Goal: Transaction & Acquisition: Obtain resource

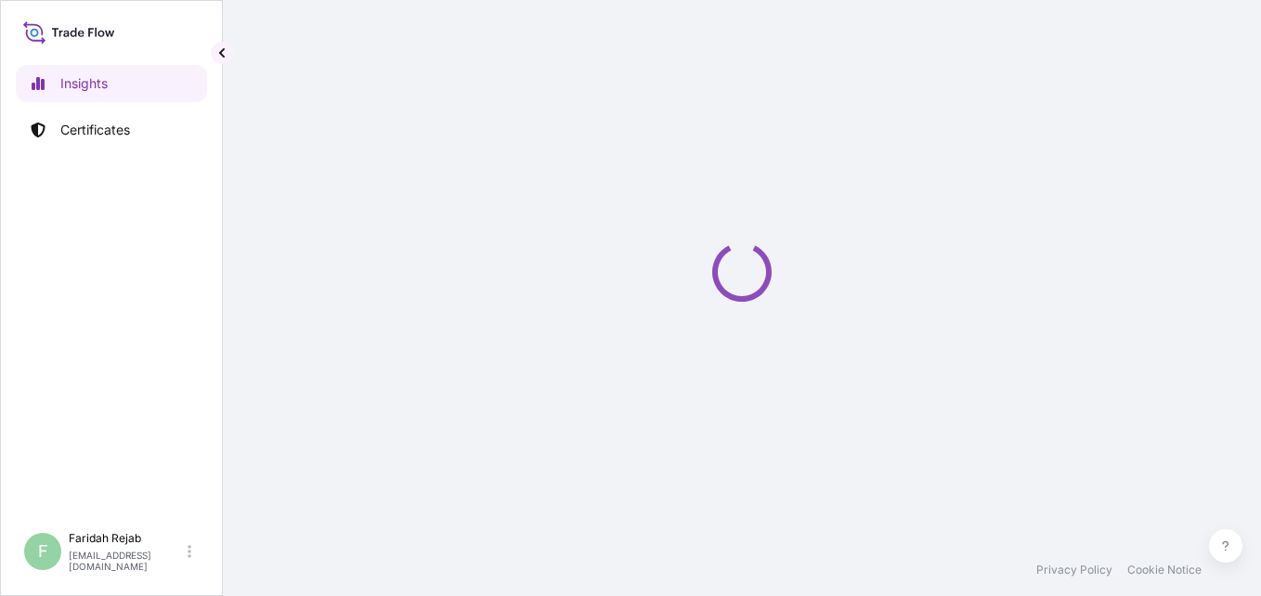
select select "2025"
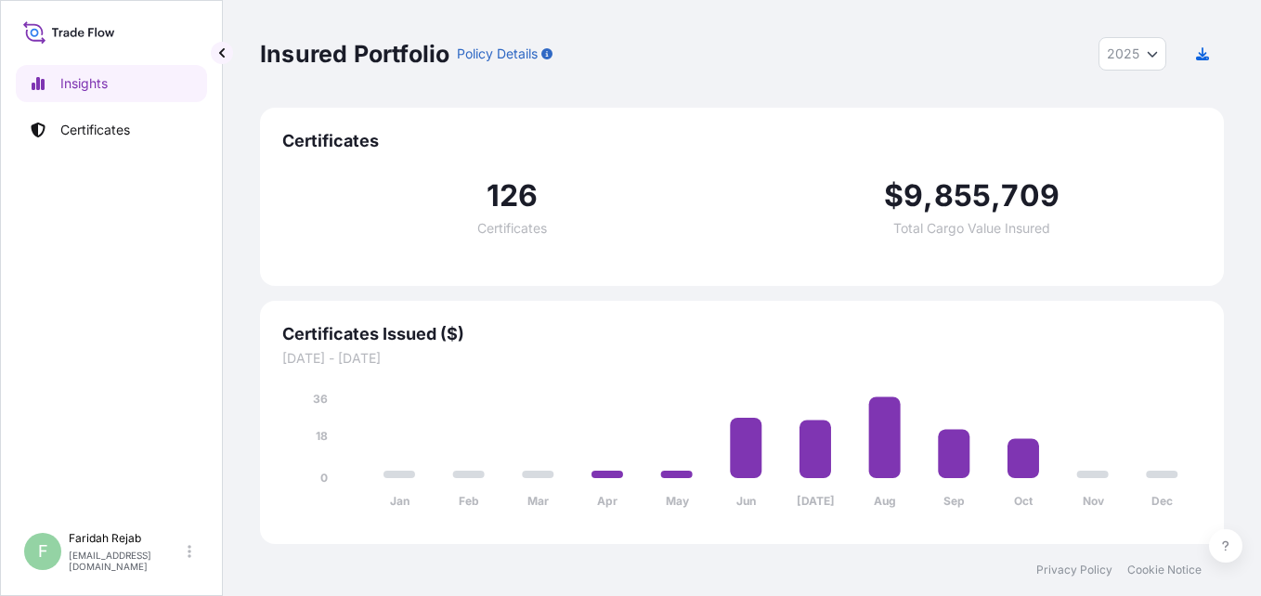
drag, startPoint x: 568, startPoint y: 340, endPoint x: 566, endPoint y: 329, distance: 11.3
click at [566, 329] on span "Certificates Issued ($)" at bounding box center [742, 334] width 920 height 22
click at [110, 123] on p "Certificates" at bounding box center [95, 130] width 70 height 19
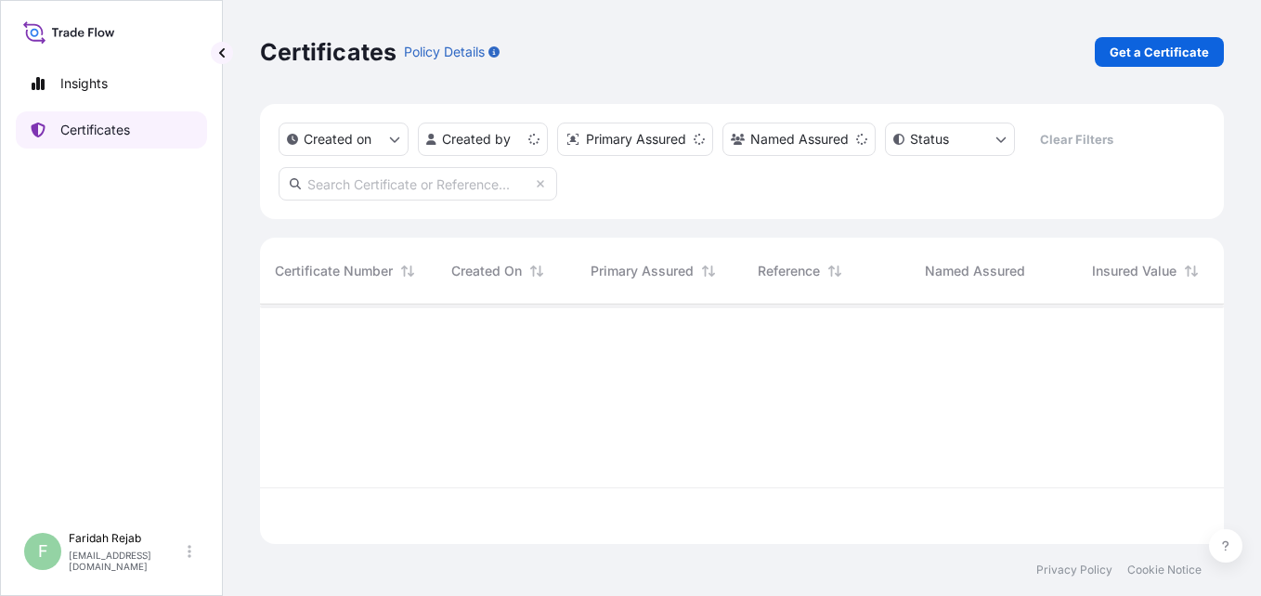
scroll to position [236, 950]
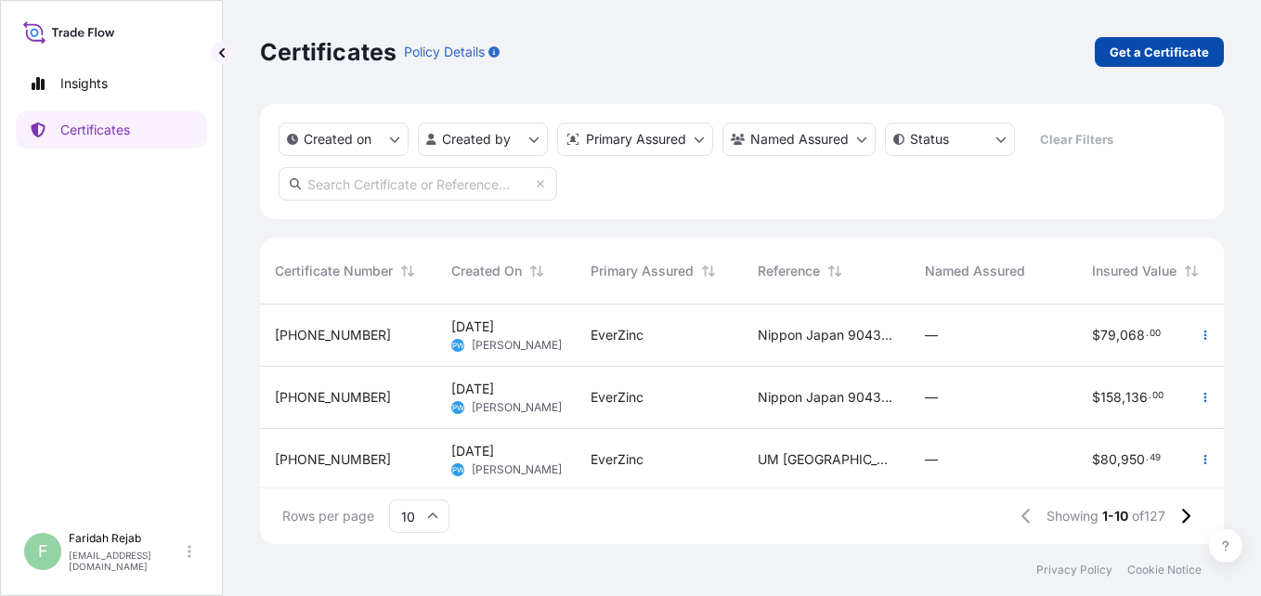
click at [1135, 60] on p "Get a Certificate" at bounding box center [1159, 52] width 99 height 19
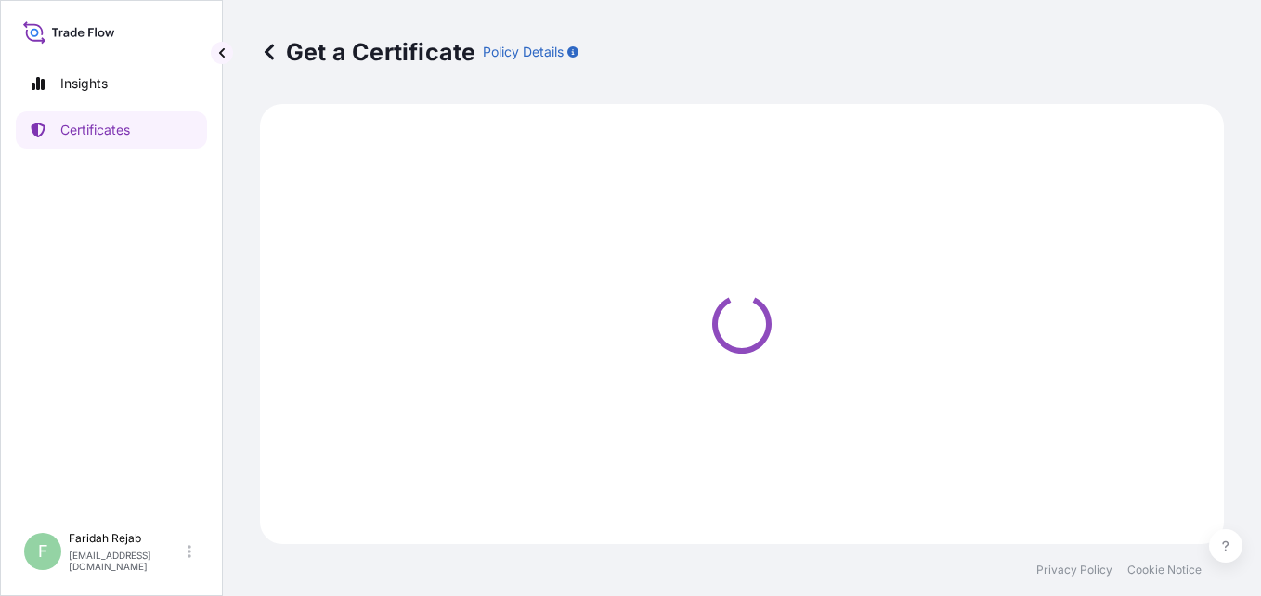
select select "Barge"
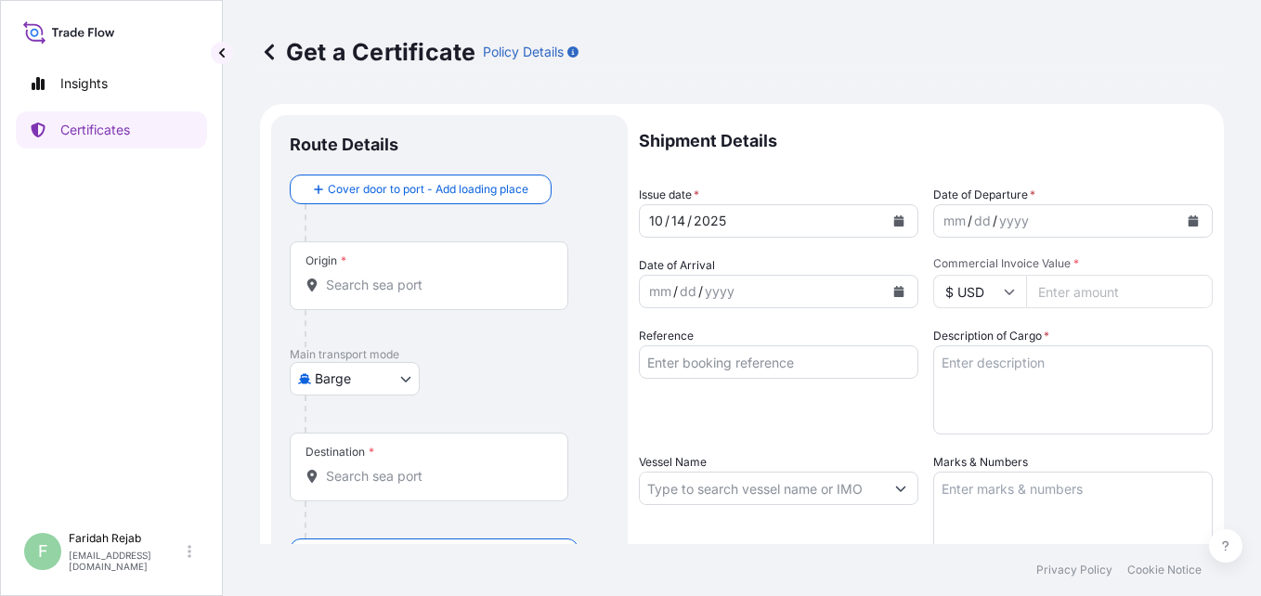
click at [1189, 221] on icon "Calendar" at bounding box center [1194, 220] width 10 height 11
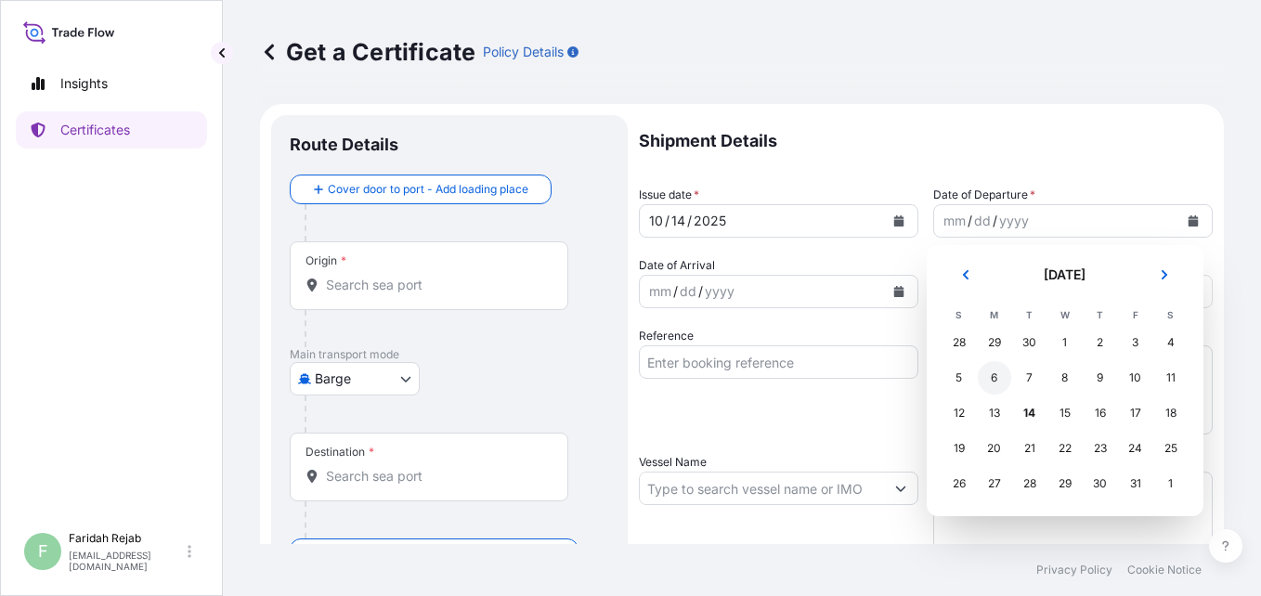
click at [995, 376] on div "6" at bounding box center [994, 377] width 33 height 33
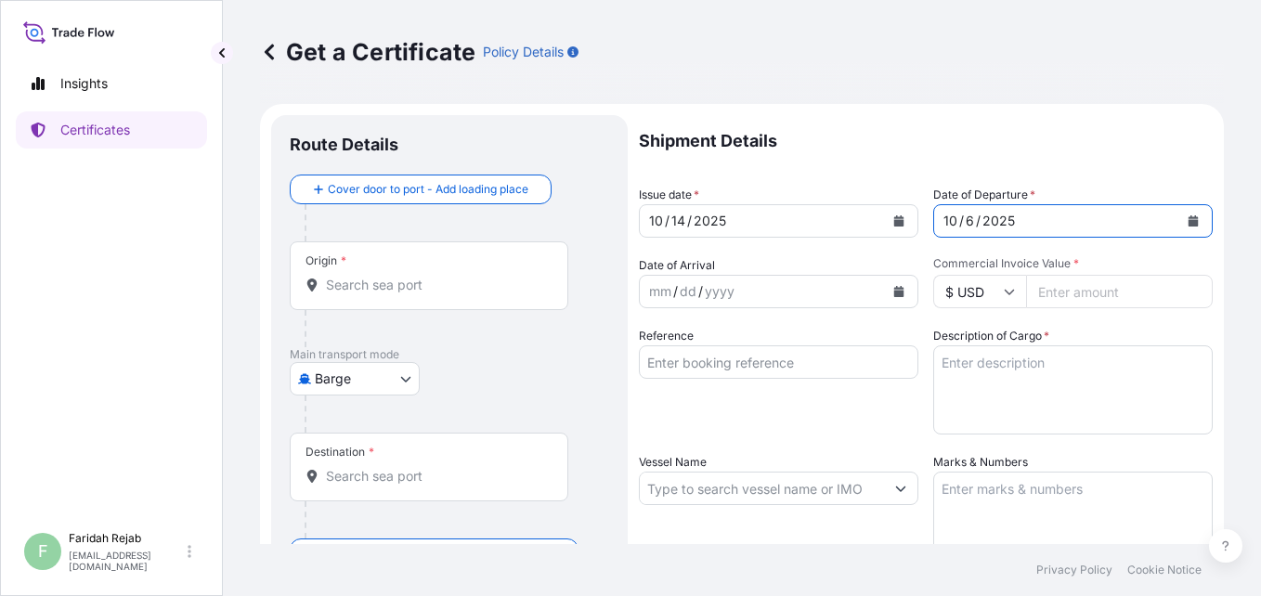
click at [896, 291] on icon "Calendar" at bounding box center [899, 291] width 10 height 11
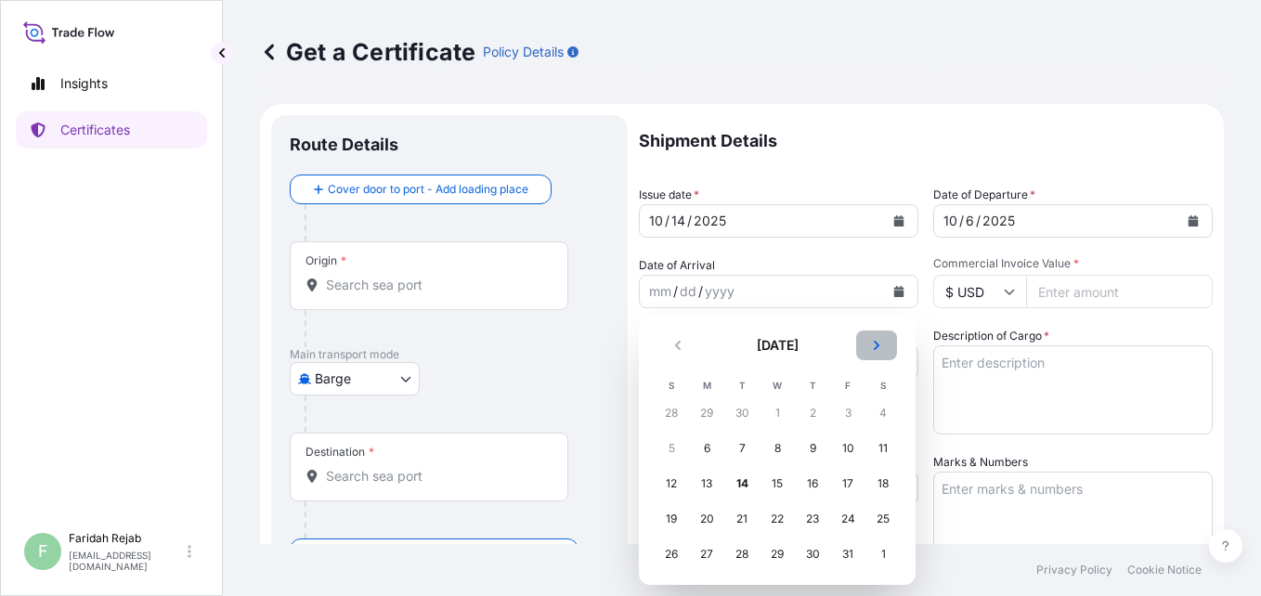
click at [875, 350] on icon "Next" at bounding box center [877, 345] width 6 height 9
click at [854, 561] on div "28" at bounding box center [847, 554] width 33 height 33
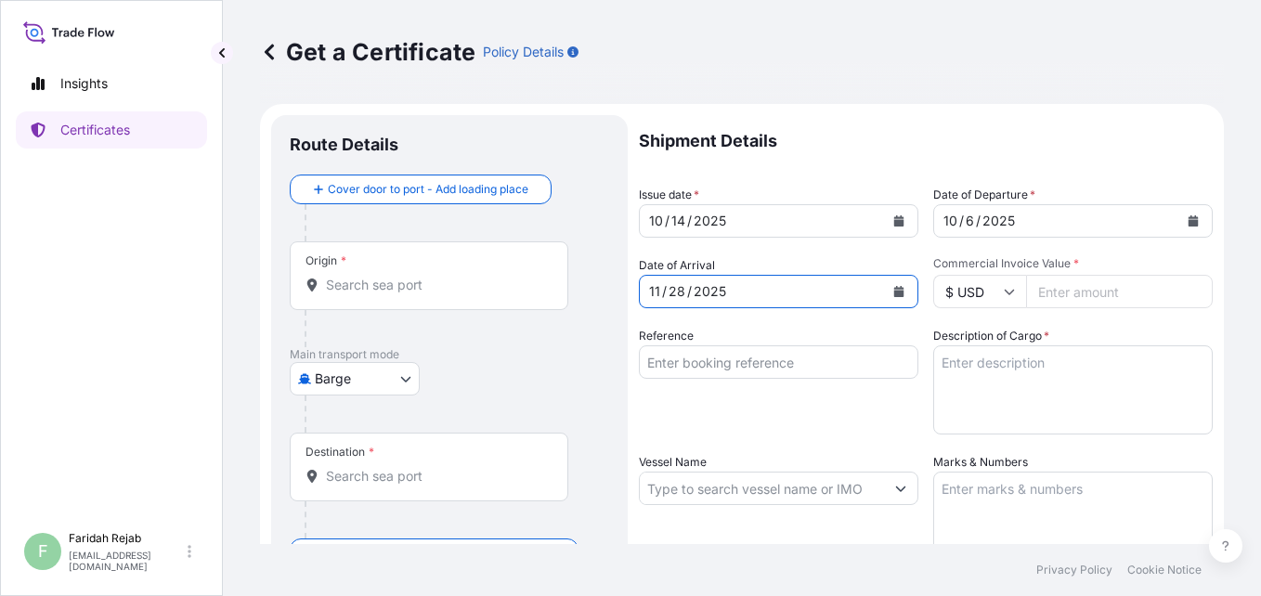
click at [1080, 291] on input "Commercial Invoice Value *" at bounding box center [1119, 291] width 187 height 33
type input "111529.60"
click at [895, 366] on input "Reference" at bounding box center [779, 362] width 280 height 33
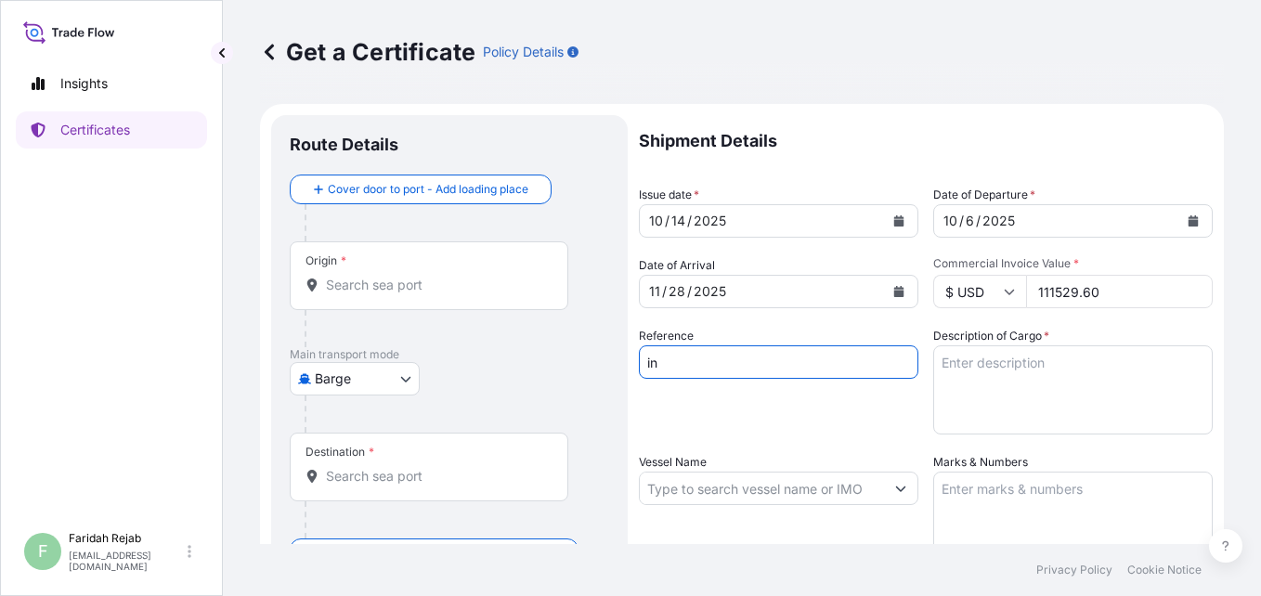
type input "i"
type input "n"
type input "Inv.No.90433380"
click at [1008, 361] on textarea "Description of Cargo *" at bounding box center [1073, 390] width 280 height 89
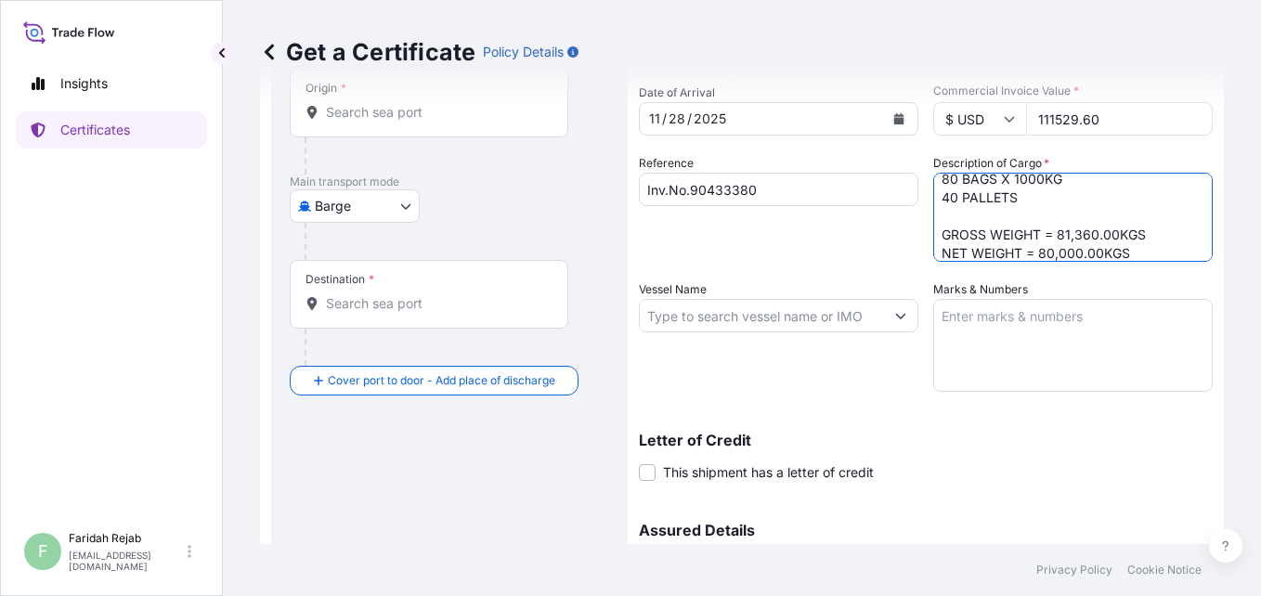
scroll to position [186, 0]
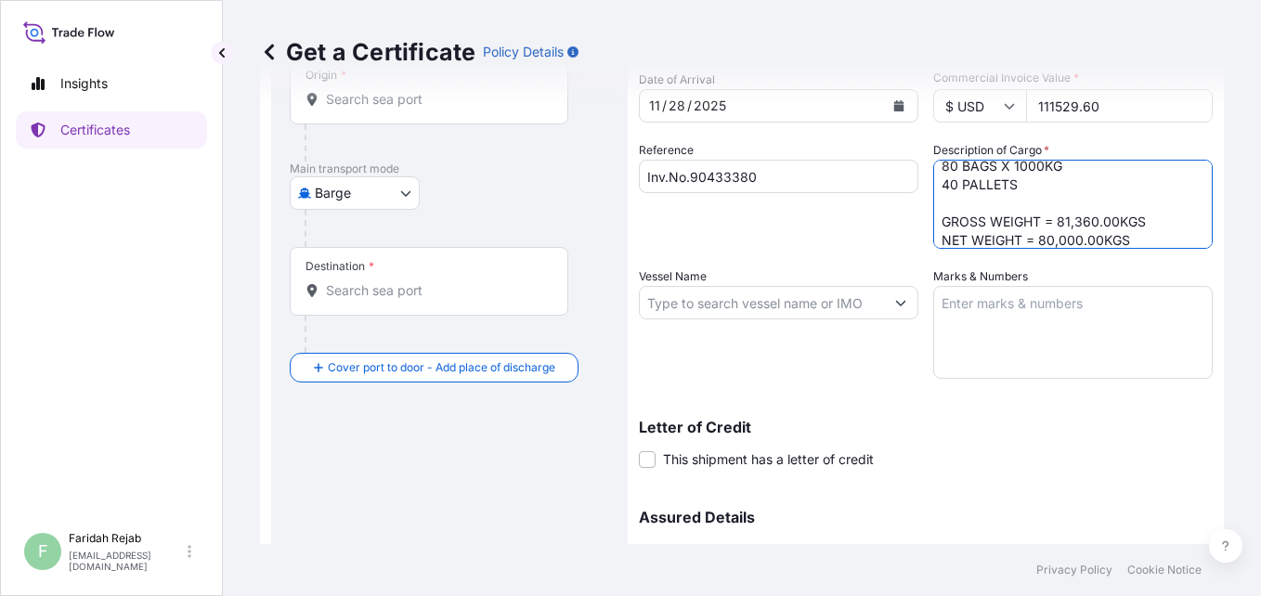
type textarea "ZINC FINES OXIDE - BALL MILL 80 BAGS X 1000KG 40 PALLETS GROSS WEIGHT = 81,360.…"
click at [989, 308] on textarea "Marks & Numbers" at bounding box center [1073, 332] width 280 height 93
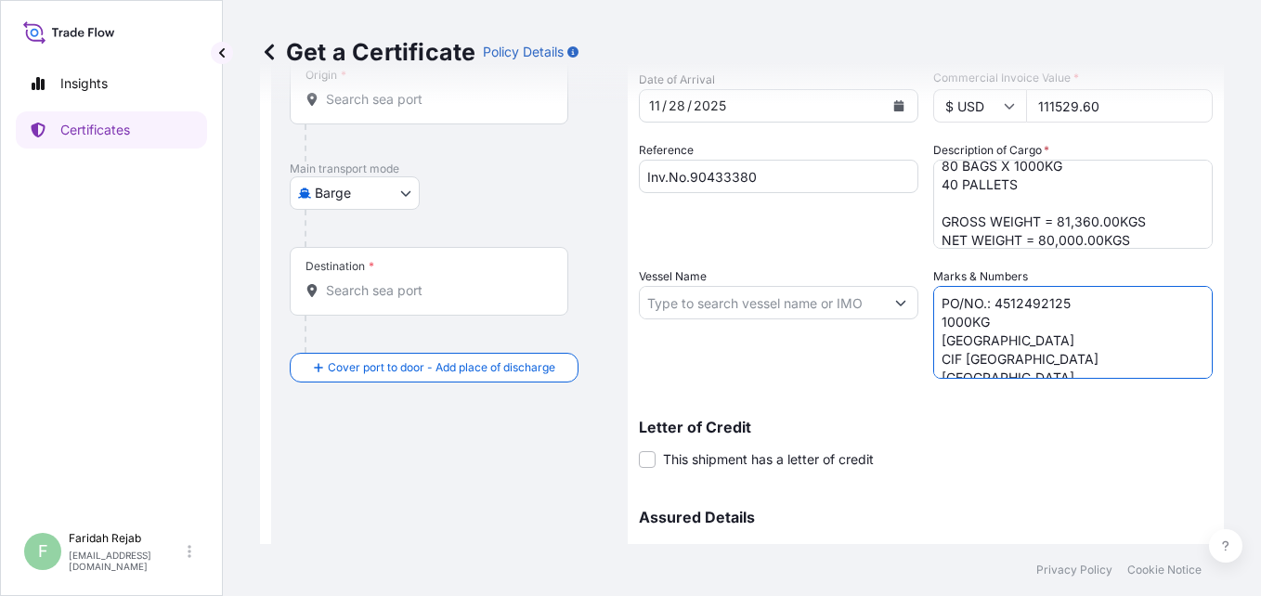
type textarea "PO/NO.: 4512492125 1000KG [GEOGRAPHIC_DATA] CIF [GEOGRAPHIC_DATA] [GEOGRAPHIC_D…"
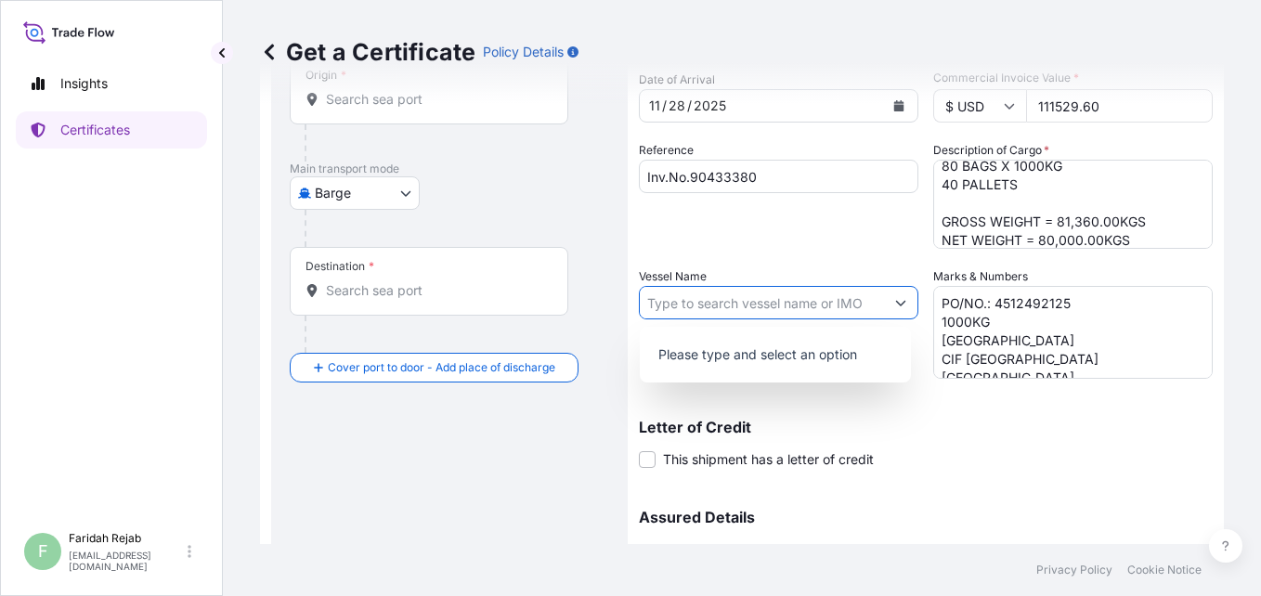
click at [896, 305] on icon "Show suggestions" at bounding box center [901, 304] width 10 height 6
click at [740, 312] on input "Vessel Name" at bounding box center [762, 302] width 244 height 33
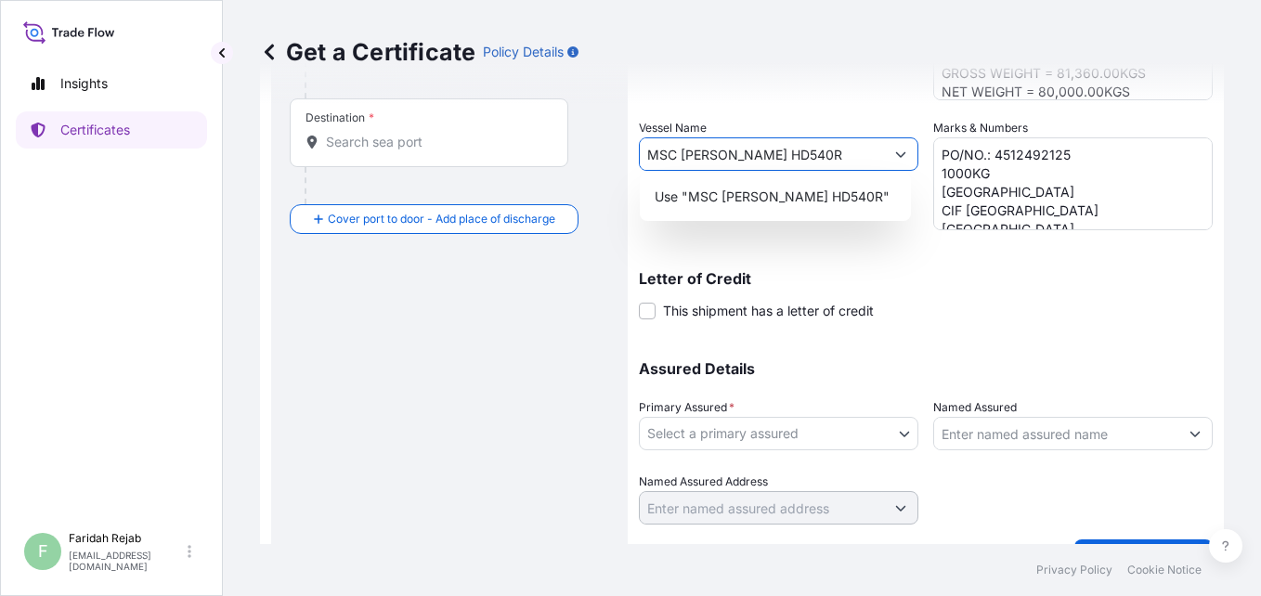
scroll to position [372, 0]
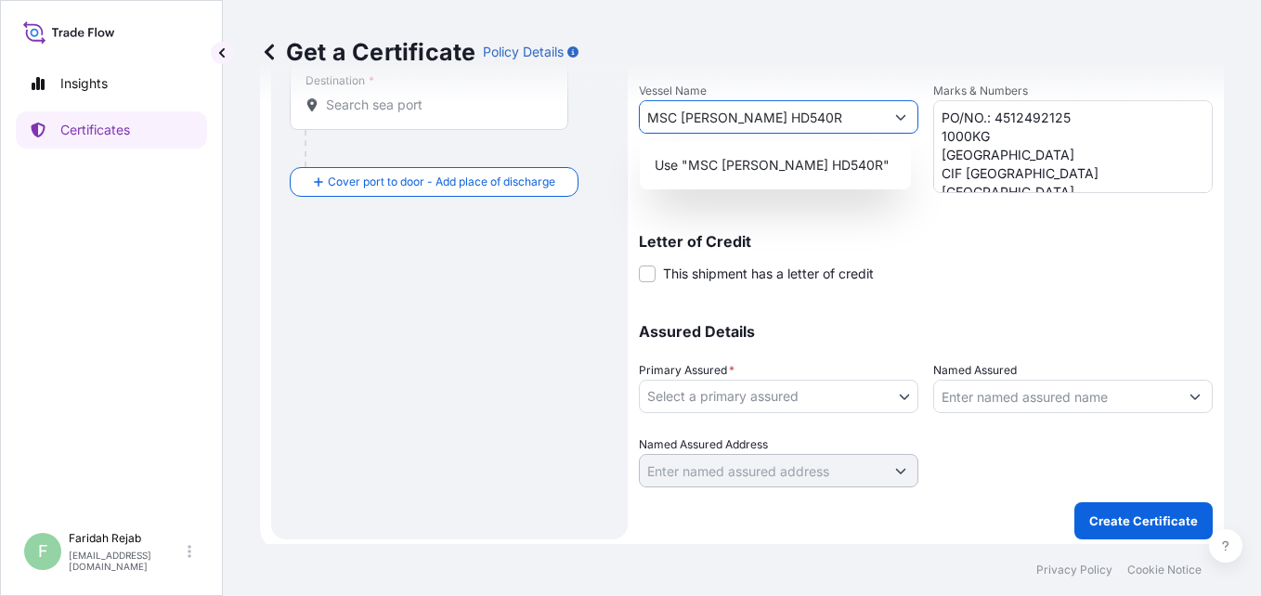
type input "MSC [PERSON_NAME] HD540R"
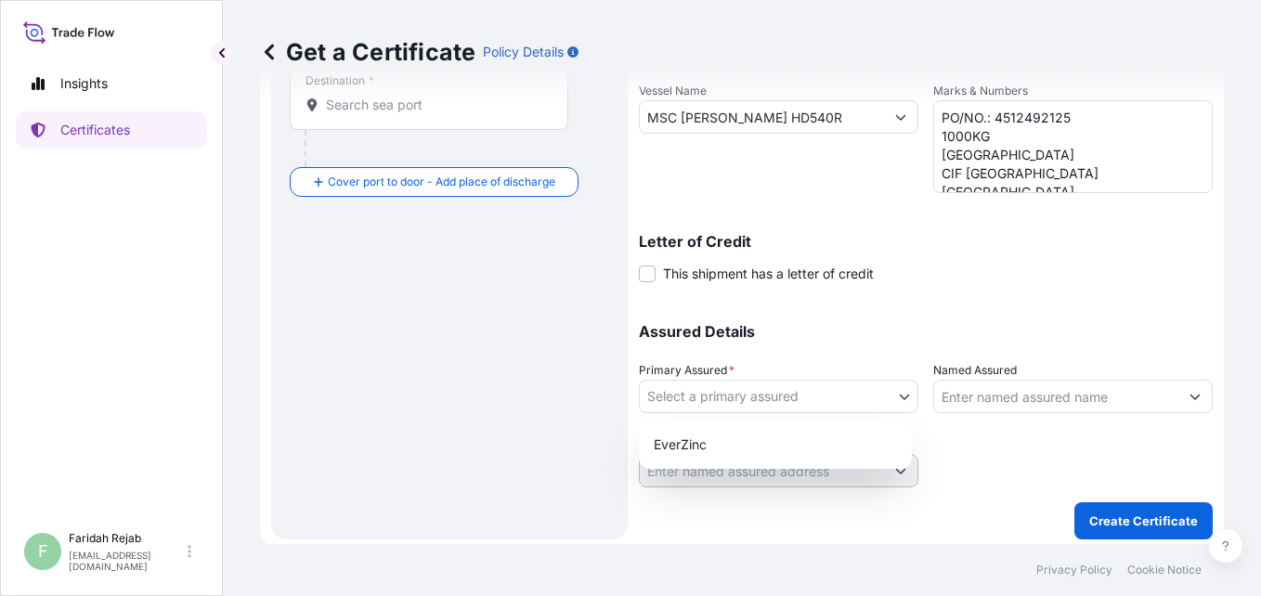
click at [897, 398] on body "0 options available. 1 option available. 1 option available. 1 option available…" at bounding box center [630, 298] width 1261 height 596
click at [701, 447] on div "EverZinc" at bounding box center [775, 444] width 258 height 33
select select "31493"
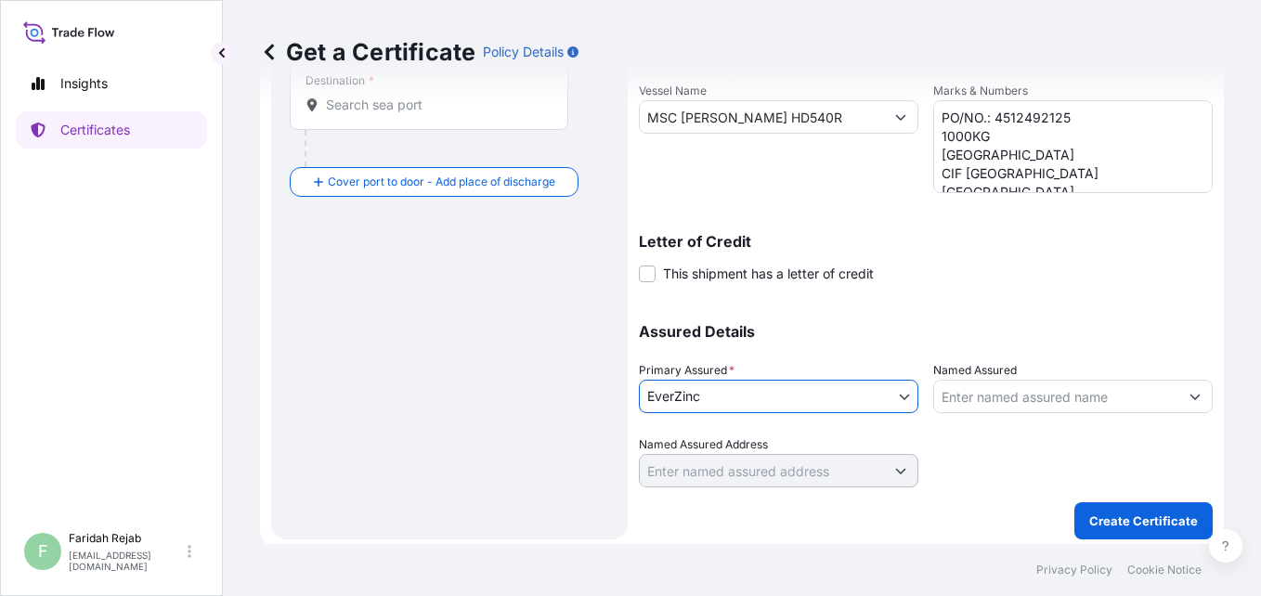
click at [591, 241] on div "Route Details Cover door to port - Add loading place Place of loading Road / [G…" at bounding box center [450, 141] width 320 height 759
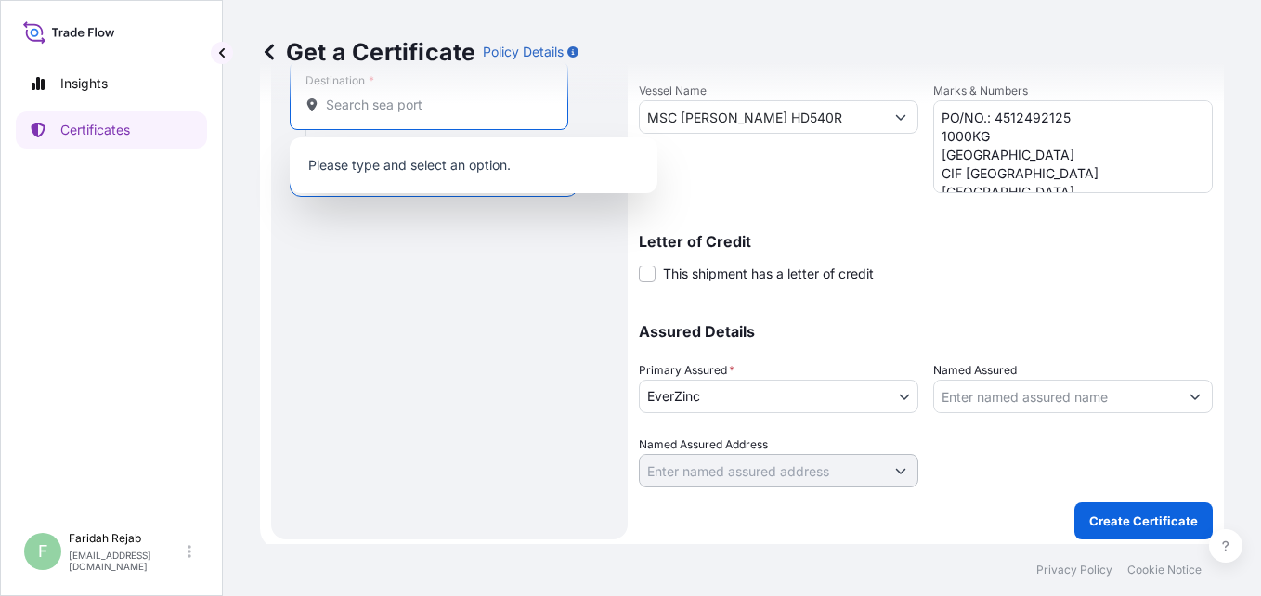
click at [452, 104] on input "Destination *" at bounding box center [435, 105] width 219 height 19
click at [358, 170] on p "Please type and select an option." at bounding box center [473, 165] width 353 height 41
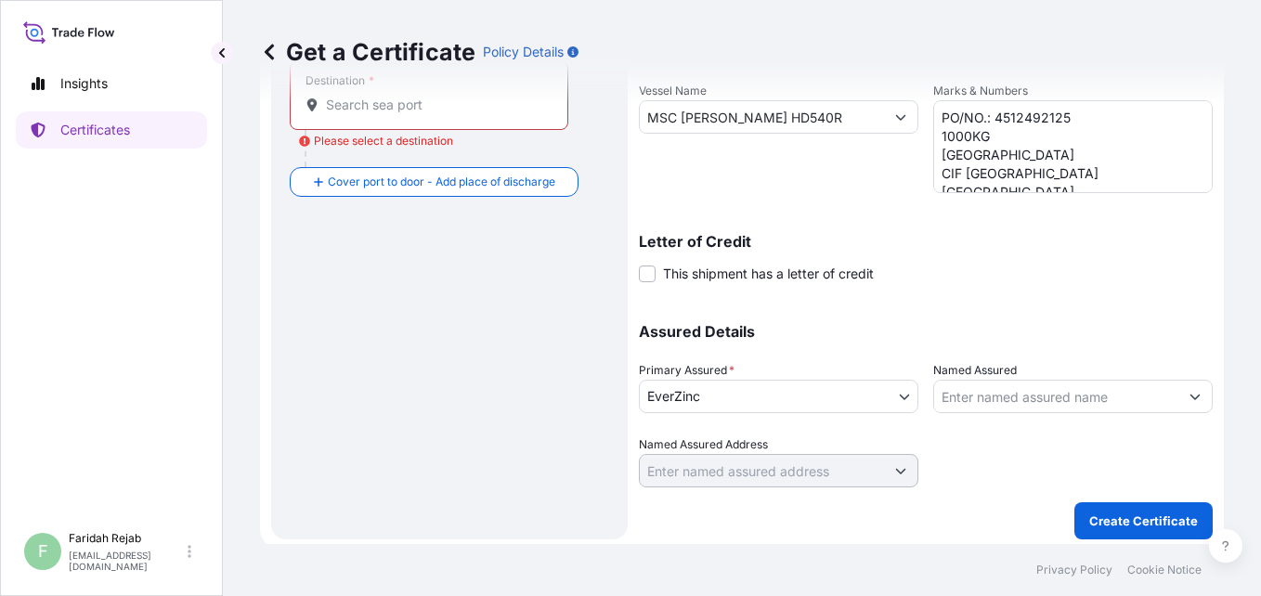
click at [342, 147] on div "Please select a destination" at bounding box center [376, 141] width 154 height 19
click at [342, 114] on input "Destination * Please select a destination" at bounding box center [435, 105] width 219 height 19
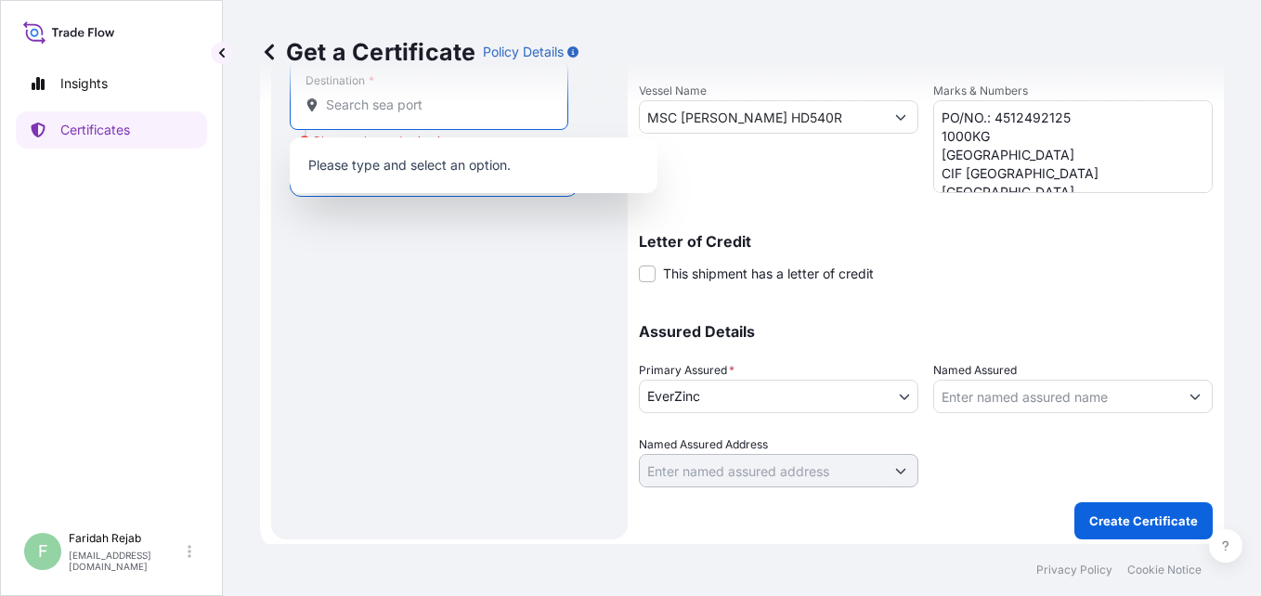
click at [339, 177] on p "Please type and select an option." at bounding box center [473, 165] width 353 height 41
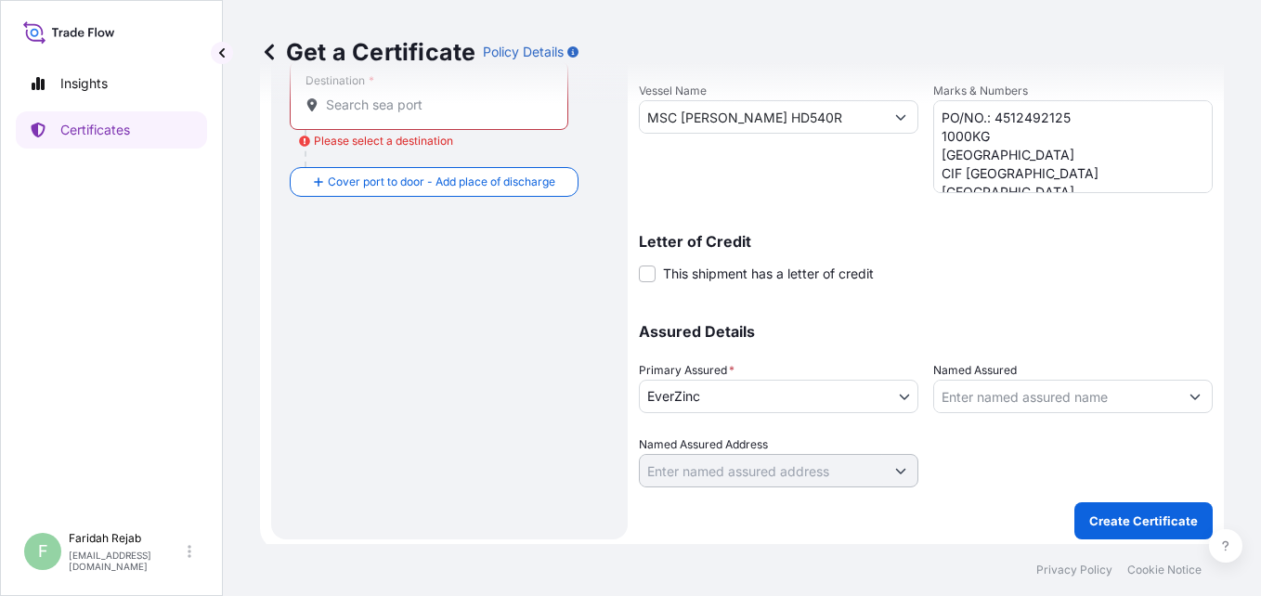
scroll to position [0, 0]
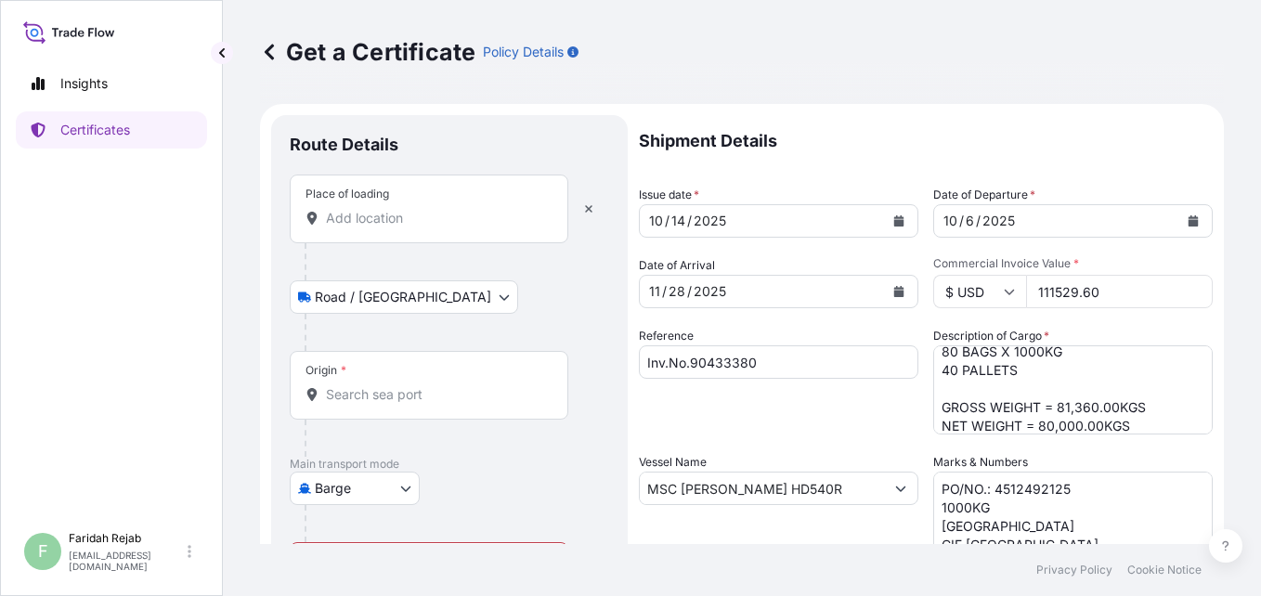
click at [349, 210] on input "Place of loading" at bounding box center [435, 218] width 219 height 19
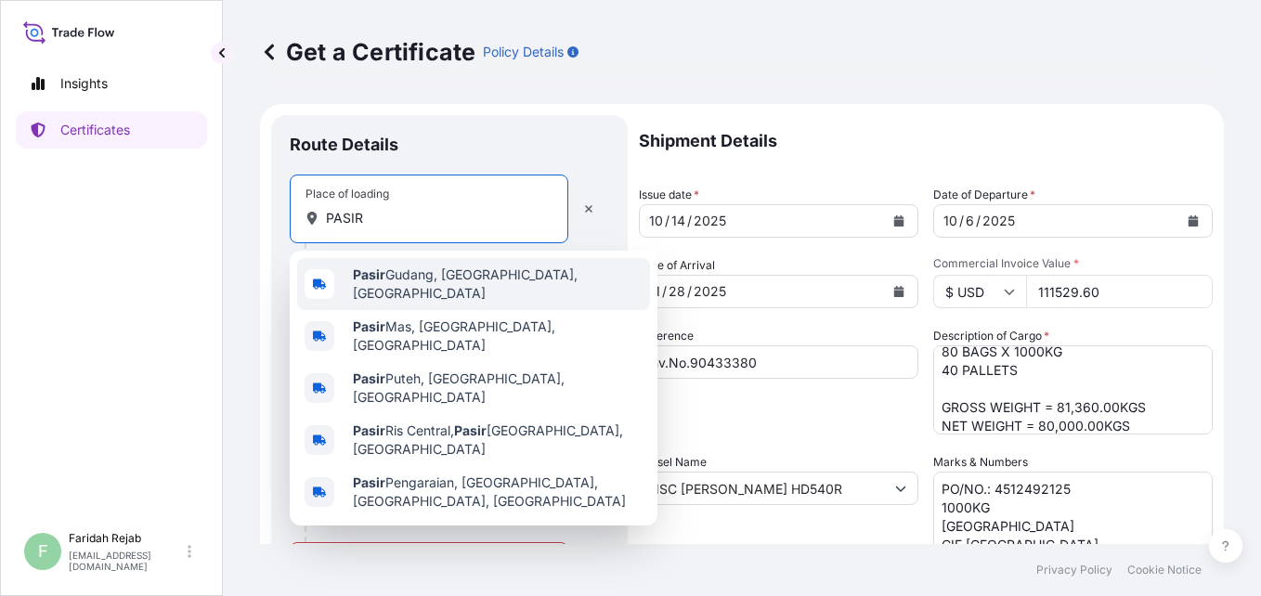
click at [372, 292] on div "[GEOGRAPHIC_DATA], [GEOGRAPHIC_DATA], [GEOGRAPHIC_DATA]" at bounding box center [473, 284] width 353 height 52
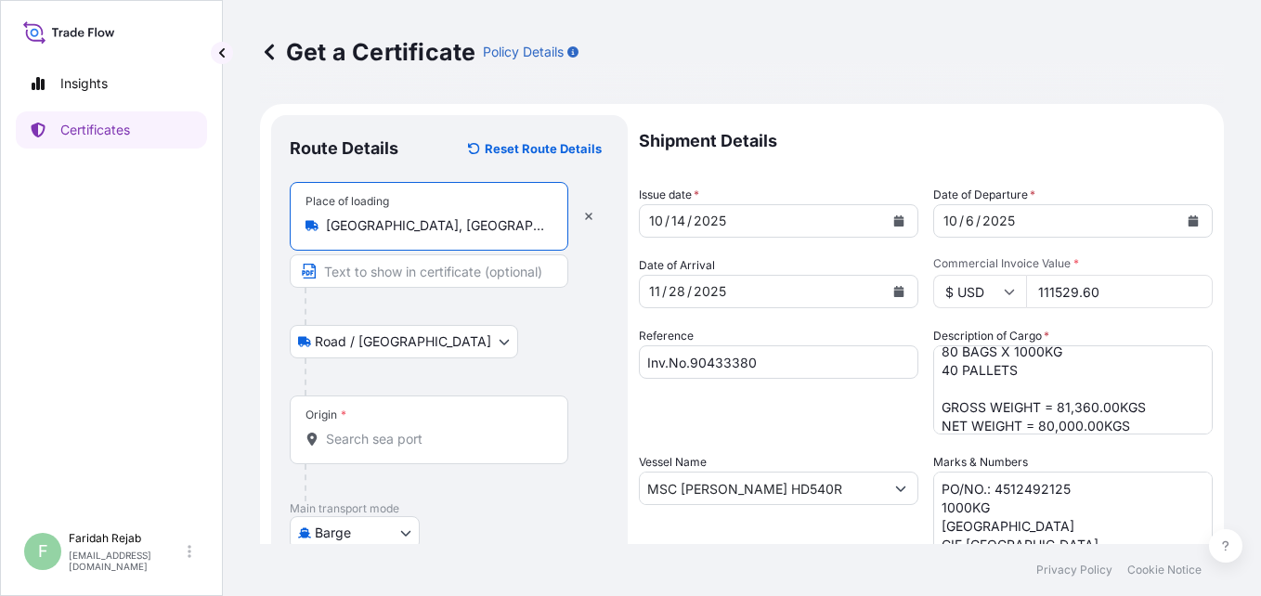
type input "[GEOGRAPHIC_DATA], [GEOGRAPHIC_DATA], [GEOGRAPHIC_DATA]"
click at [365, 425] on div "Origin *" at bounding box center [429, 430] width 279 height 69
click at [365, 430] on input "Origin *" at bounding box center [435, 439] width 219 height 19
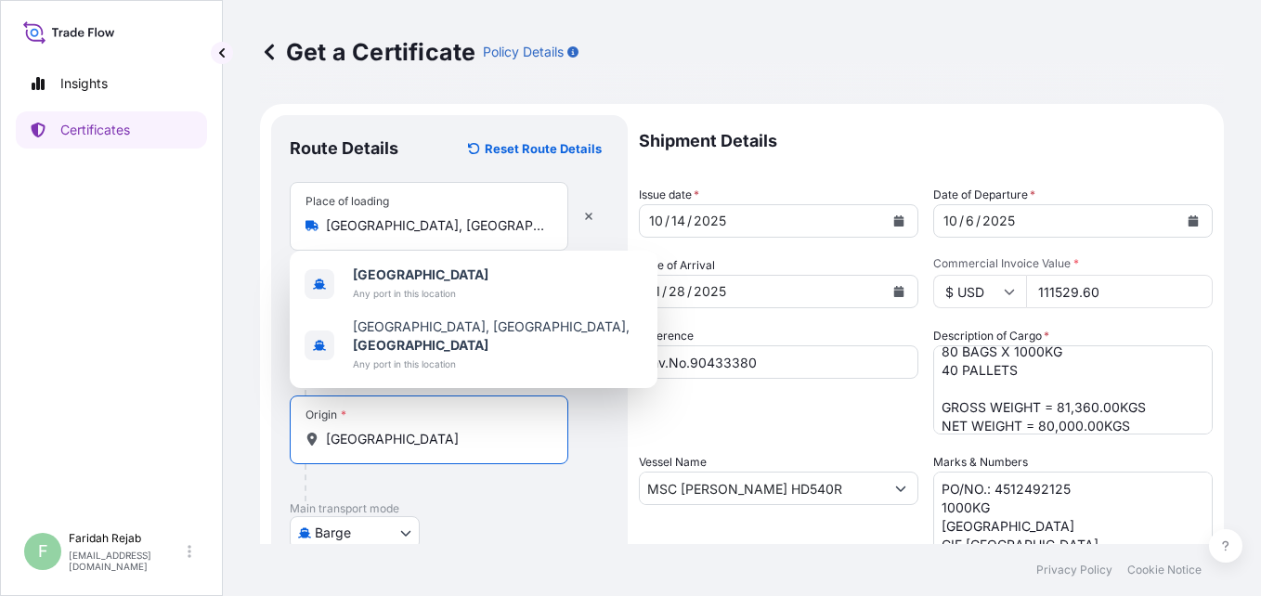
scroll to position [378, 0]
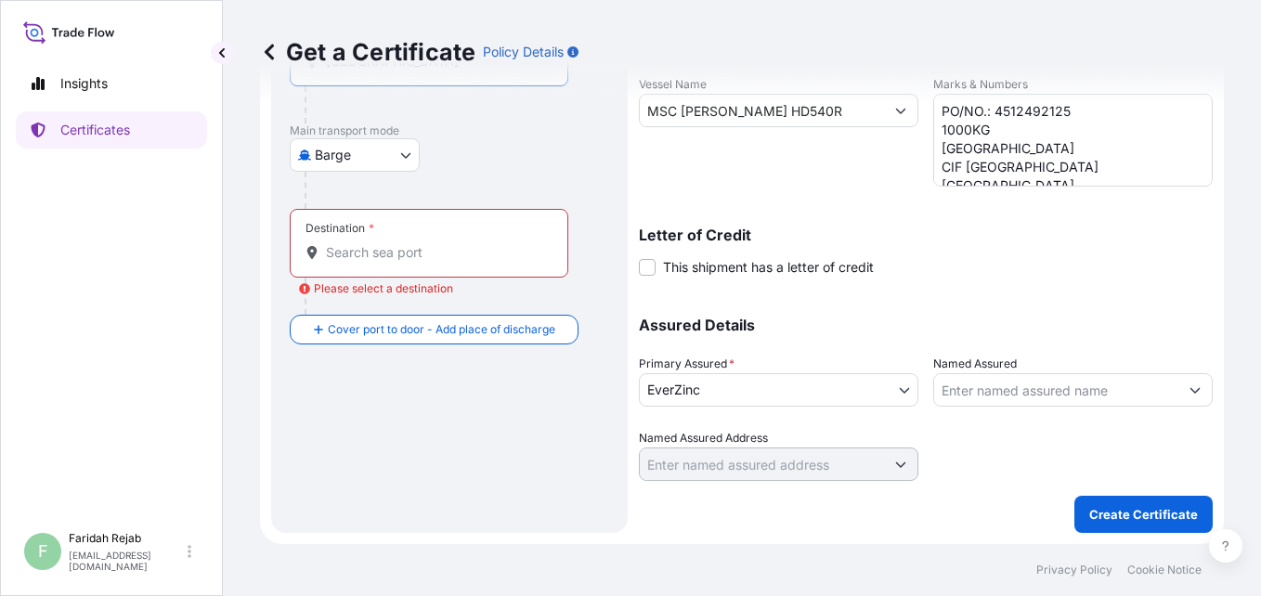
type input "[GEOGRAPHIC_DATA]"
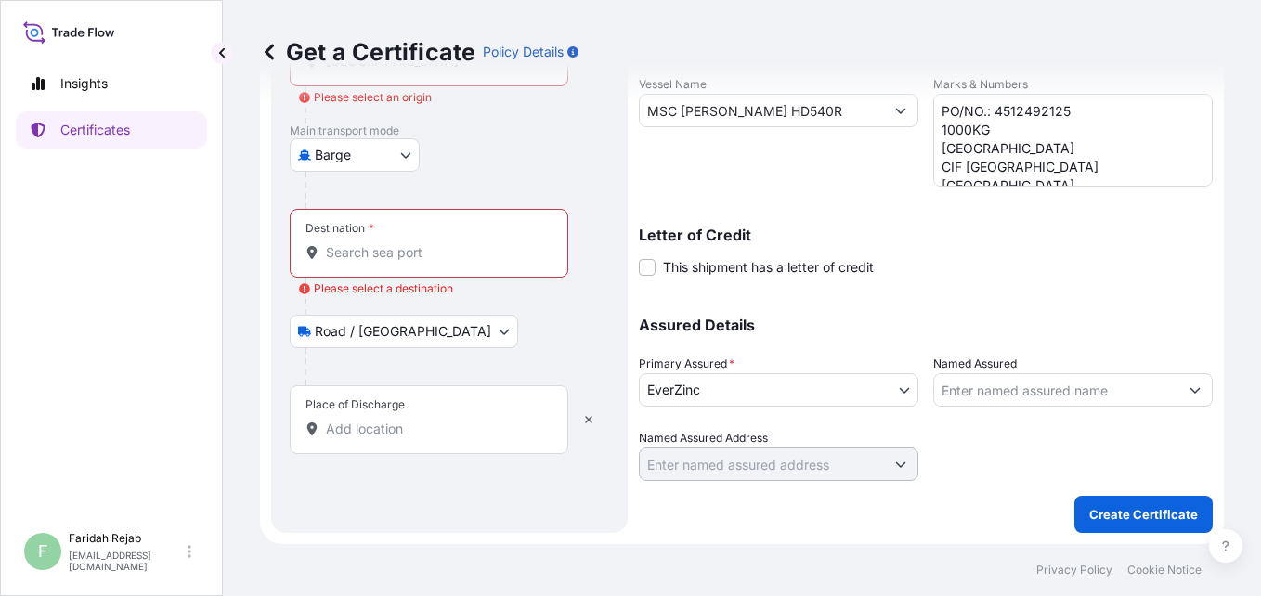
click at [408, 332] on body "2 options available. Insights Certificates F [PERSON_NAME] [EMAIL_ADDRESS][DOMA…" at bounding box center [630, 298] width 1261 height 596
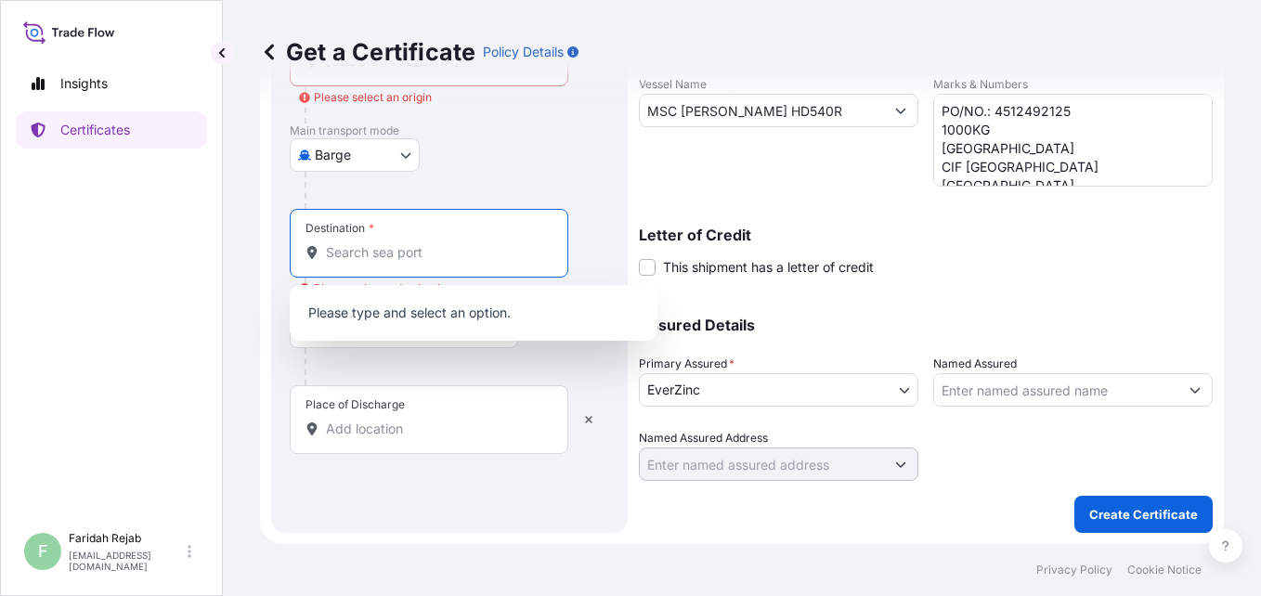
click at [363, 249] on input "Destination * Please select a destination" at bounding box center [435, 252] width 219 height 19
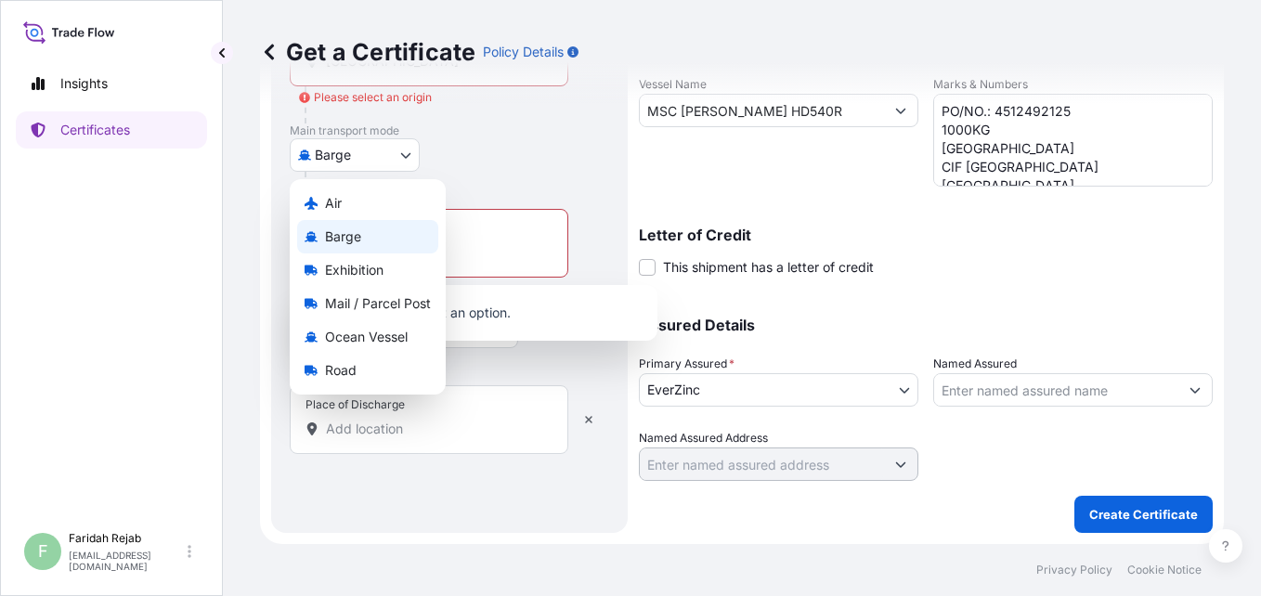
click at [413, 152] on body "0 options available. Insights Certificates F [PERSON_NAME] [EMAIL_ADDRESS][DOMA…" at bounding box center [630, 298] width 1261 height 596
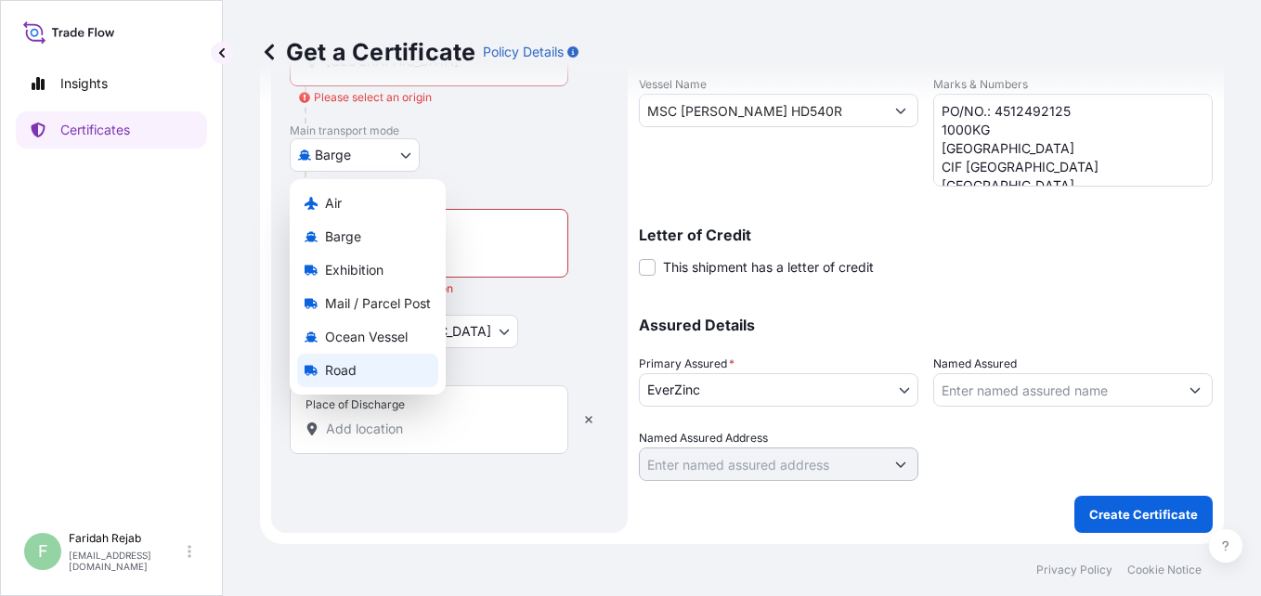
click at [329, 359] on div "Road" at bounding box center [367, 370] width 141 height 33
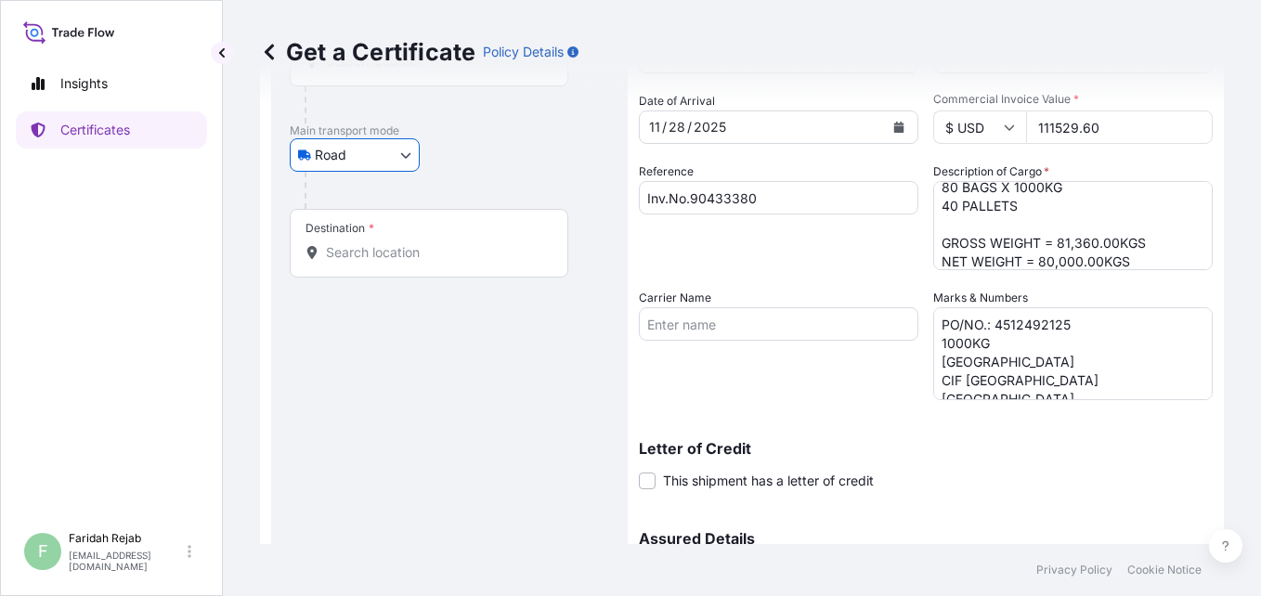
click at [409, 151] on body "0 options available. Insights Certificates F [PERSON_NAME] [EMAIL_ADDRESS][DOMA…" at bounding box center [630, 298] width 1261 height 596
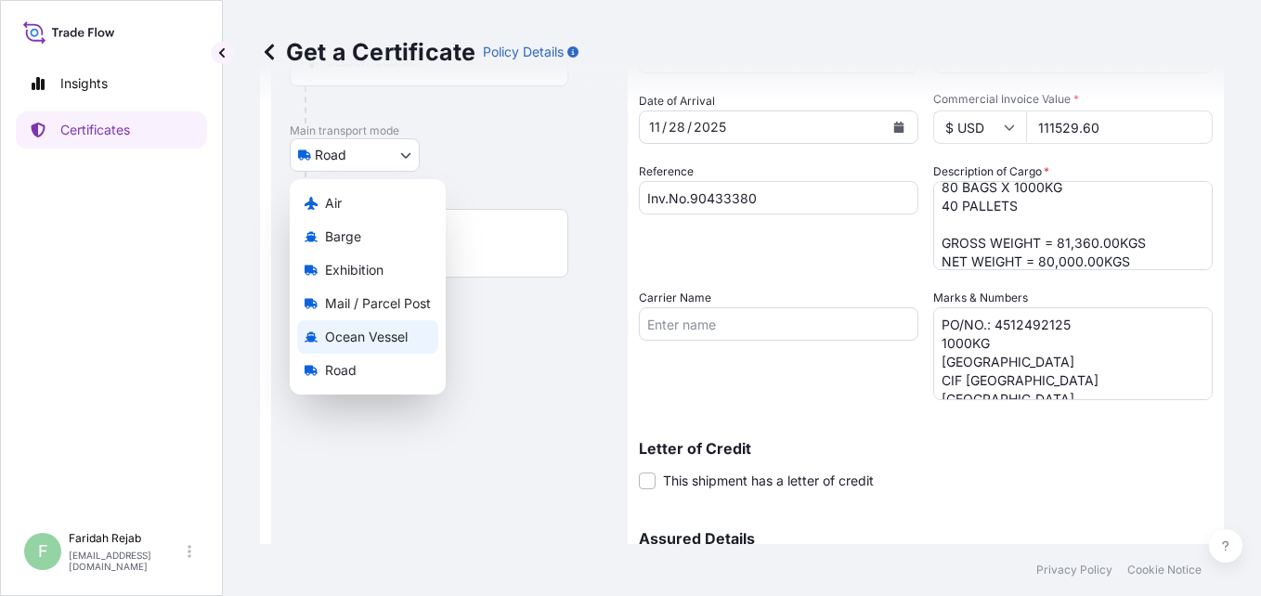
click at [334, 340] on span "Ocean Vessel" at bounding box center [366, 337] width 83 height 19
select select "Ocean Vessel"
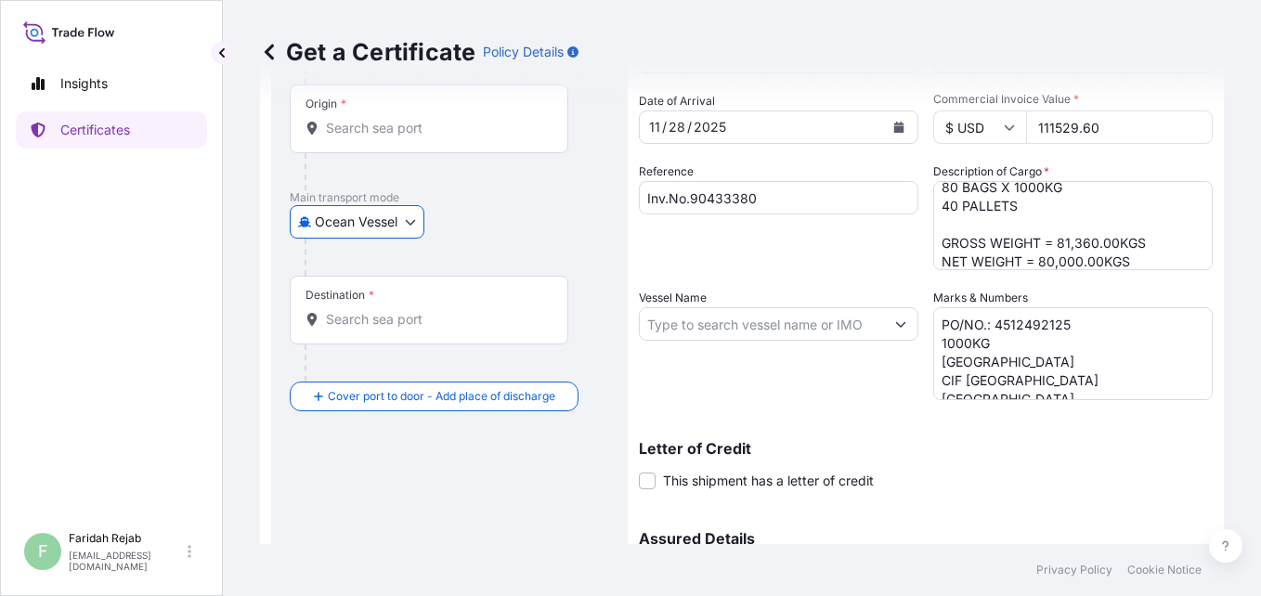
click at [355, 325] on input "Destination *" at bounding box center [435, 319] width 219 height 19
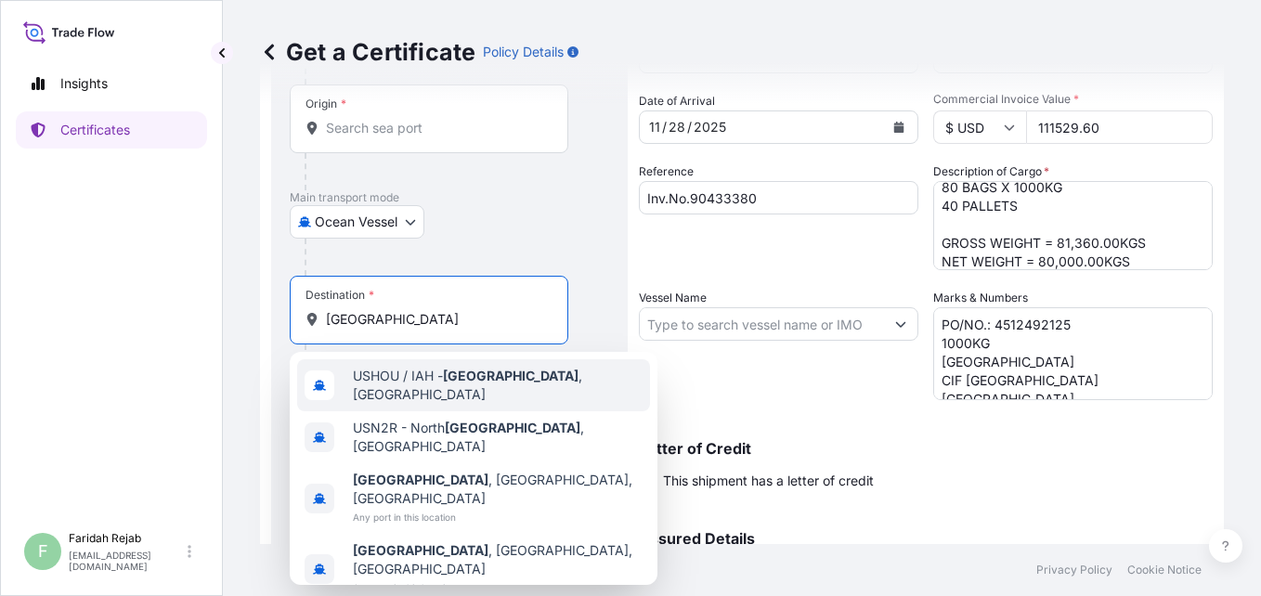
click at [434, 386] on span "USHOU / IAH - [GEOGRAPHIC_DATA] , [GEOGRAPHIC_DATA]" at bounding box center [498, 385] width 290 height 37
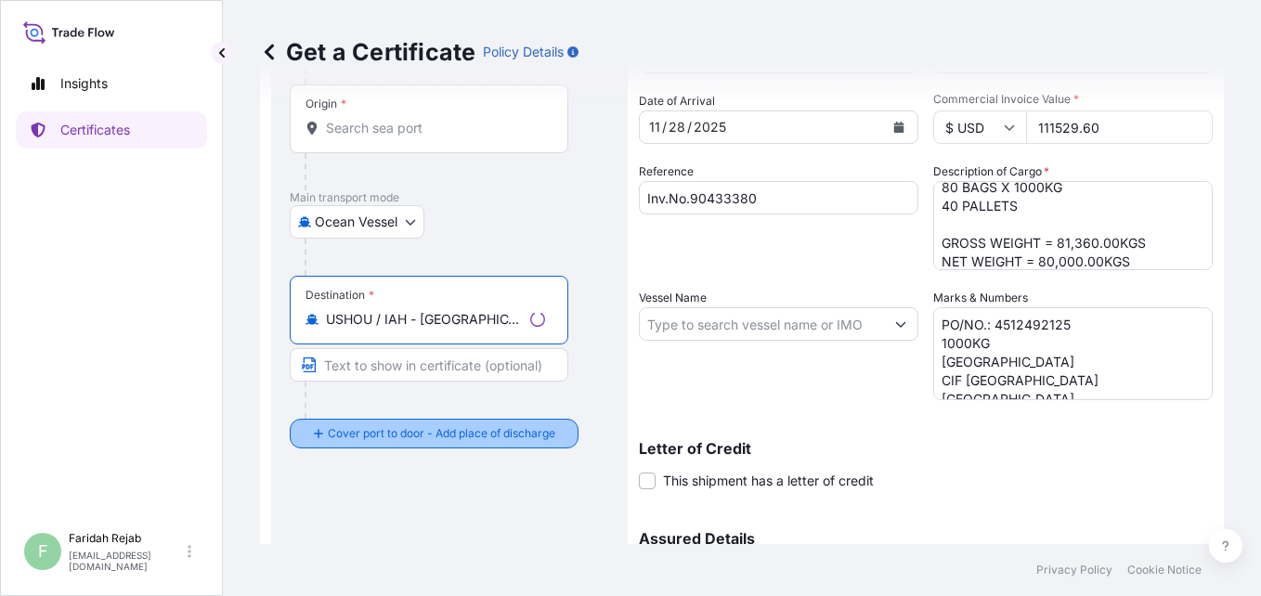
type input "USHOU / IAH - [GEOGRAPHIC_DATA], [GEOGRAPHIC_DATA]"
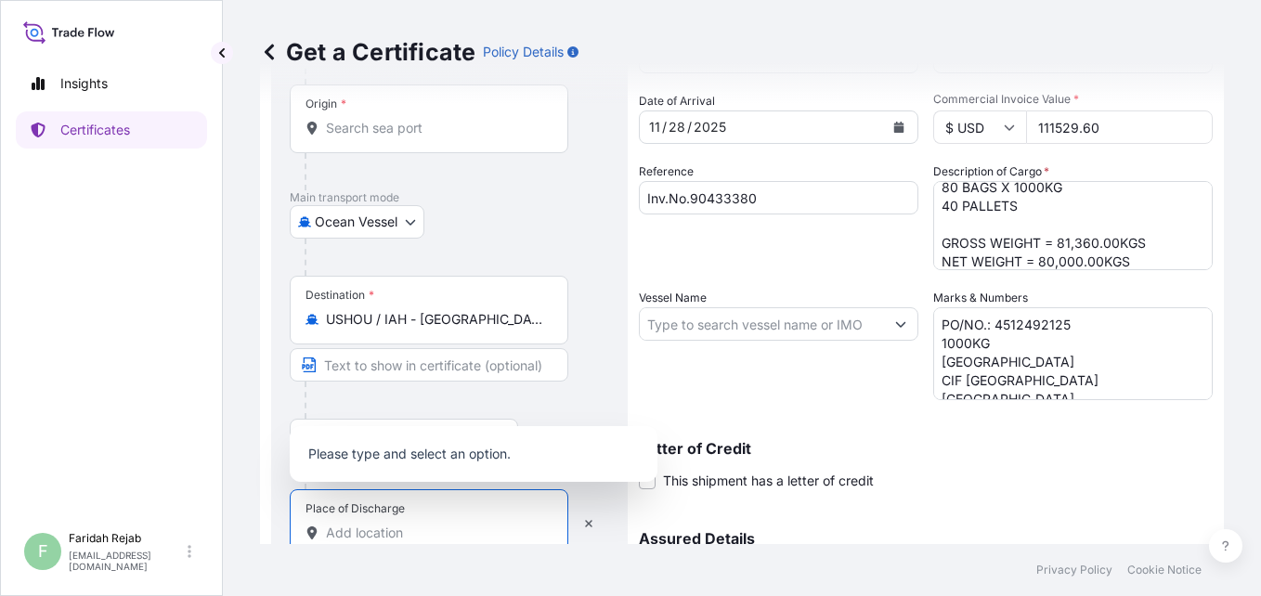
click at [383, 528] on input "Place of Discharge" at bounding box center [435, 533] width 219 height 19
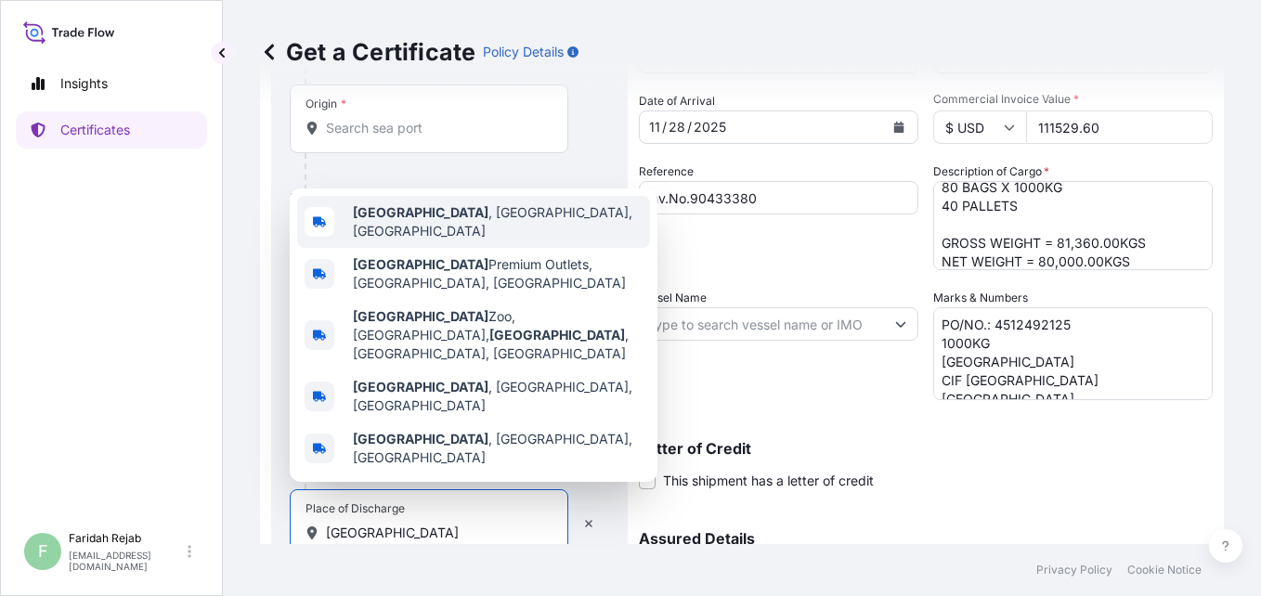
click at [449, 241] on span "[GEOGRAPHIC_DATA] , [GEOGRAPHIC_DATA], [GEOGRAPHIC_DATA]" at bounding box center [498, 221] width 290 height 37
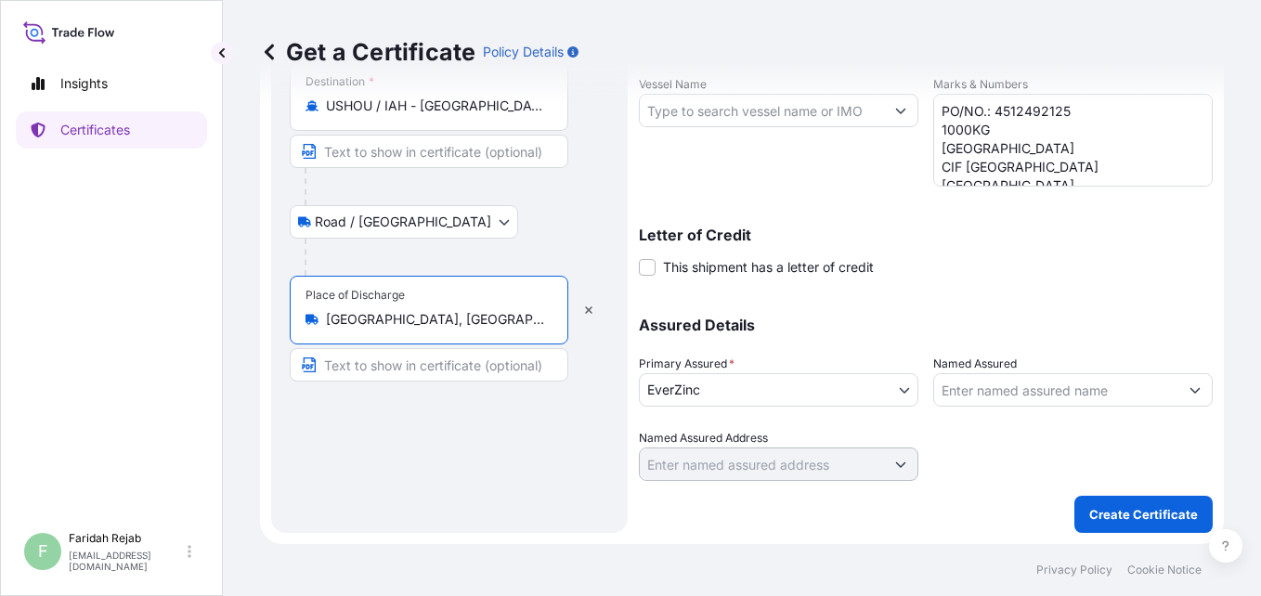
scroll to position [0, 0]
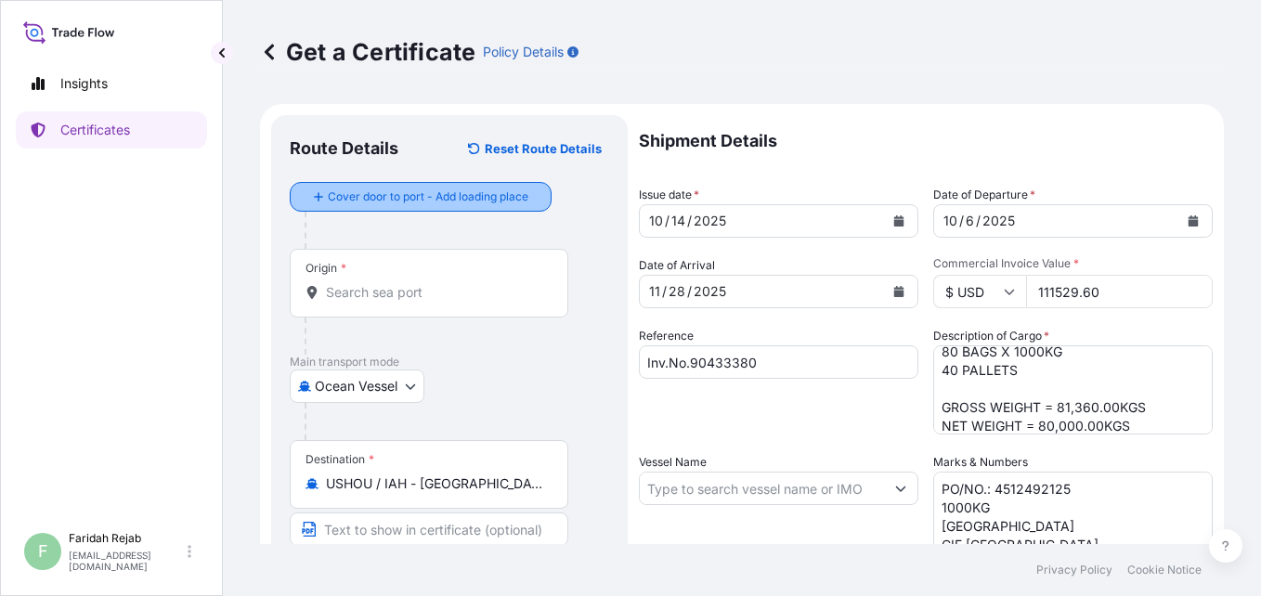
type input "[GEOGRAPHIC_DATA], [GEOGRAPHIC_DATA], [GEOGRAPHIC_DATA]"
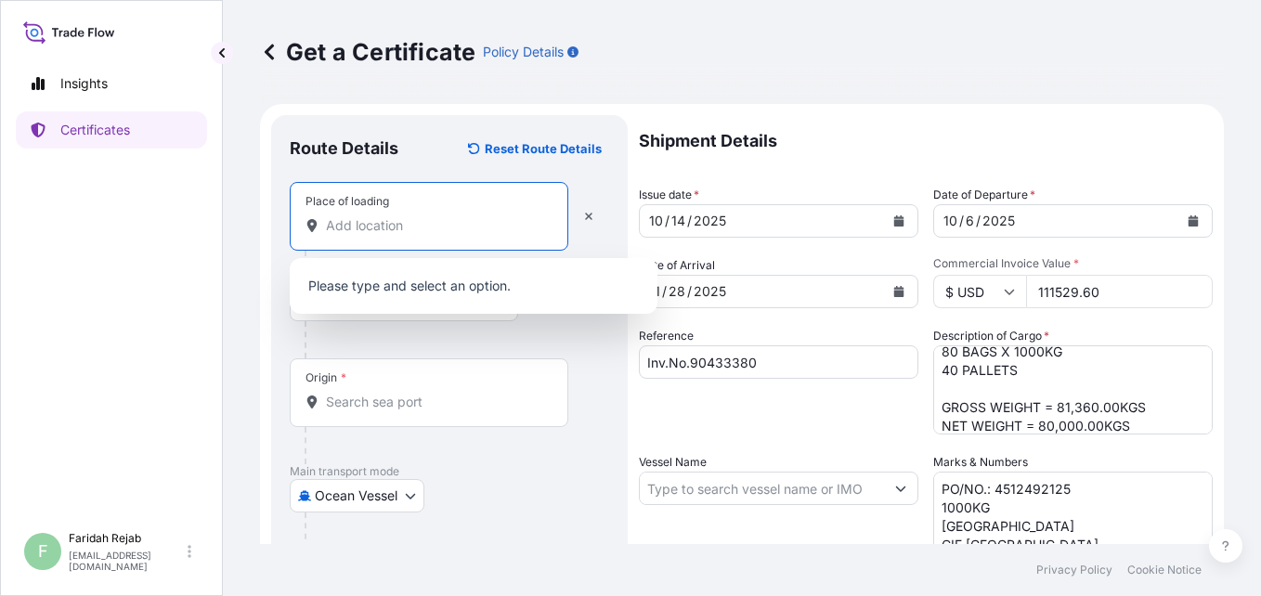
click at [385, 227] on input "Place of loading" at bounding box center [435, 225] width 219 height 19
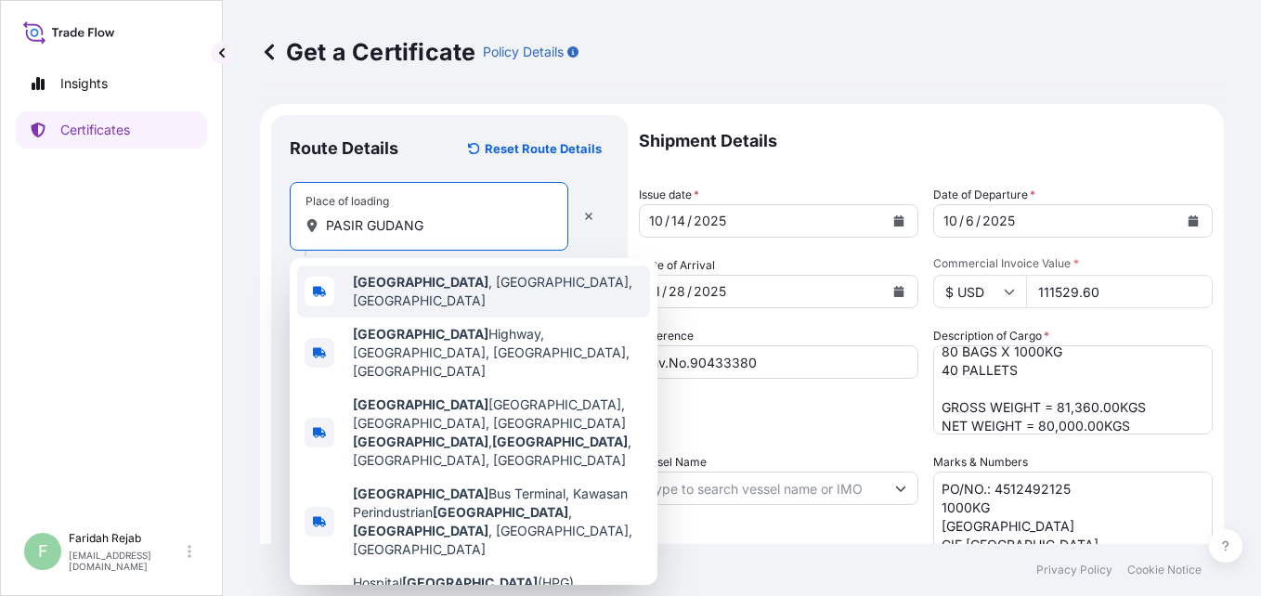
click at [382, 287] on b "[GEOGRAPHIC_DATA]" at bounding box center [421, 282] width 136 height 16
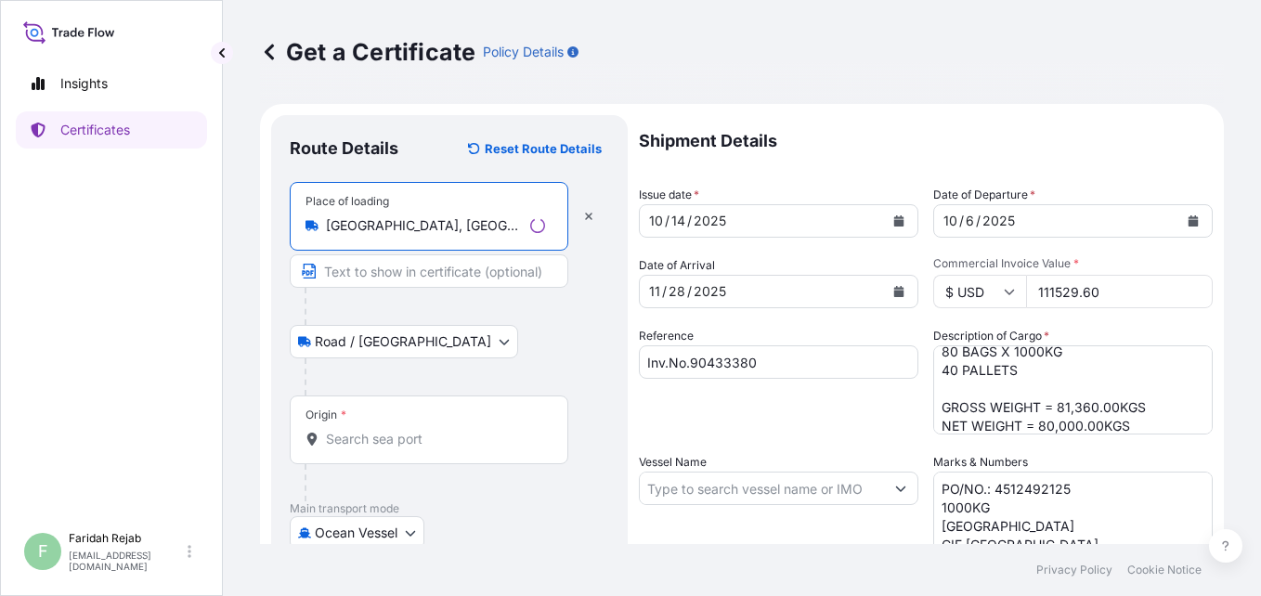
type input "[GEOGRAPHIC_DATA], [GEOGRAPHIC_DATA], [GEOGRAPHIC_DATA]"
click at [407, 424] on div "Origin *" at bounding box center [429, 430] width 279 height 69
click at [407, 430] on input "Origin *" at bounding box center [435, 439] width 219 height 19
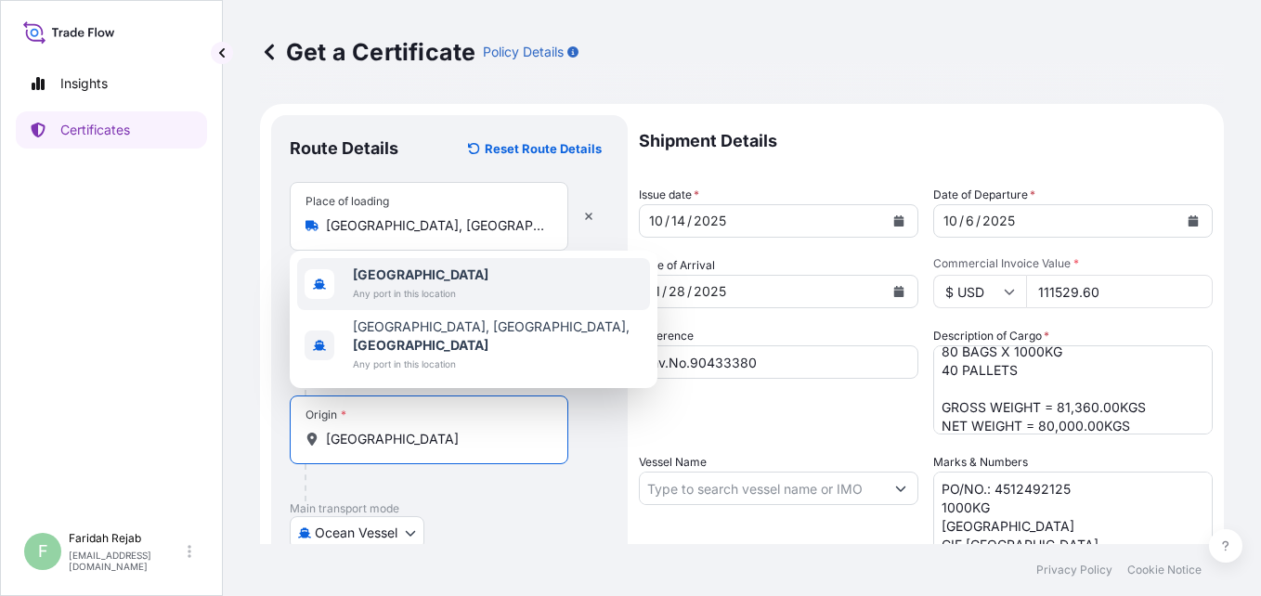
click at [373, 303] on span "Any port in this location" at bounding box center [421, 293] width 136 height 19
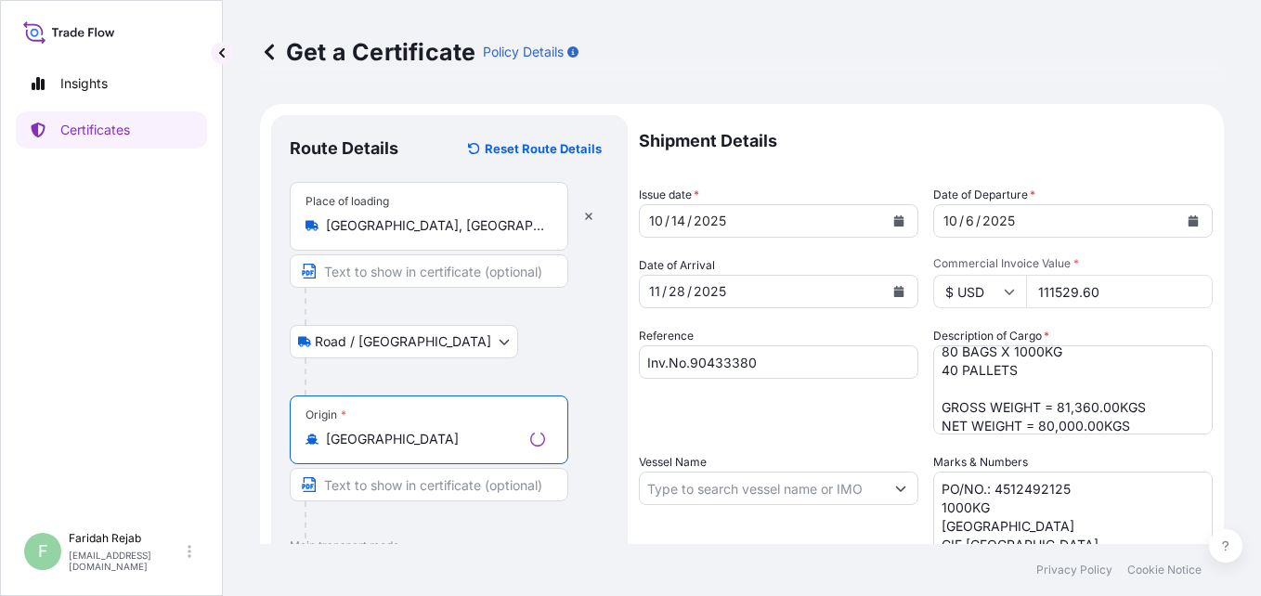
type input "[GEOGRAPHIC_DATA]"
click at [1244, 492] on div "Get a Certificate Policy Details Route Details Reset Route Details Place of loa…" at bounding box center [742, 272] width 1038 height 544
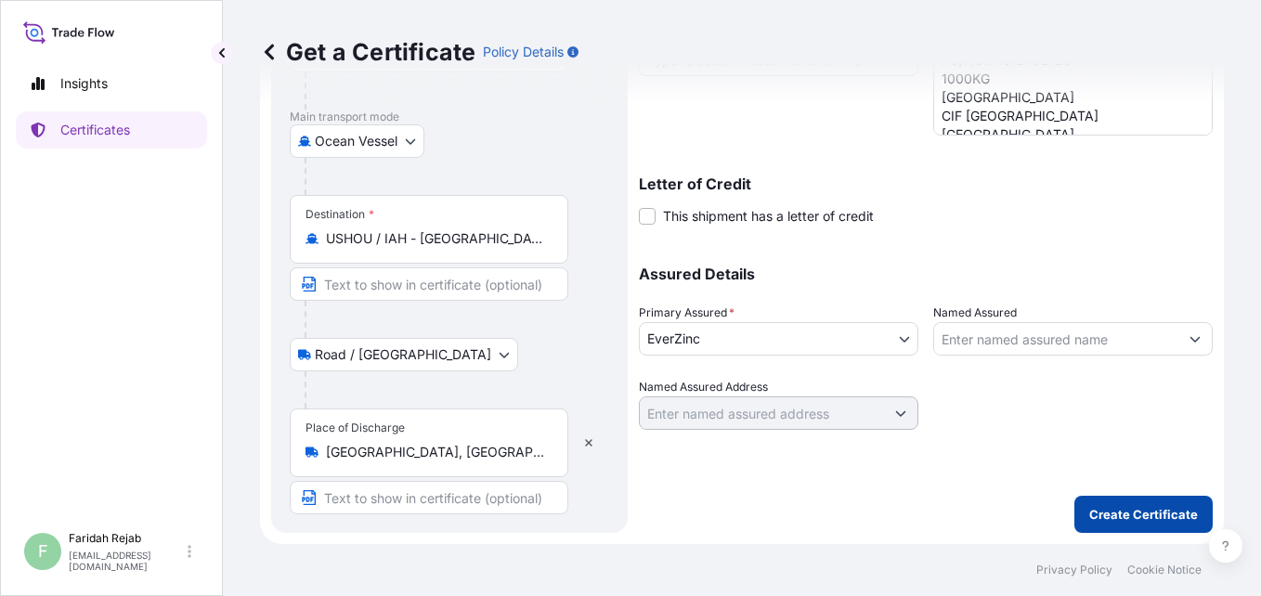
click at [1129, 513] on p "Create Certificate" at bounding box center [1143, 514] width 109 height 19
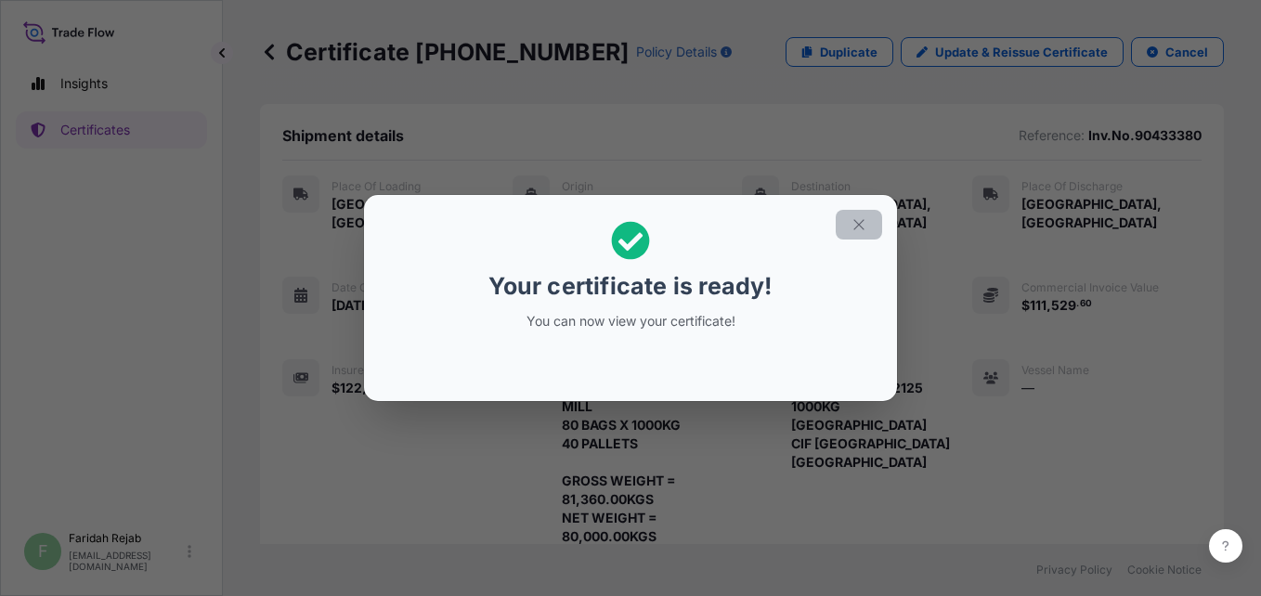
click at [861, 232] on icon "button" at bounding box center [859, 224] width 17 height 17
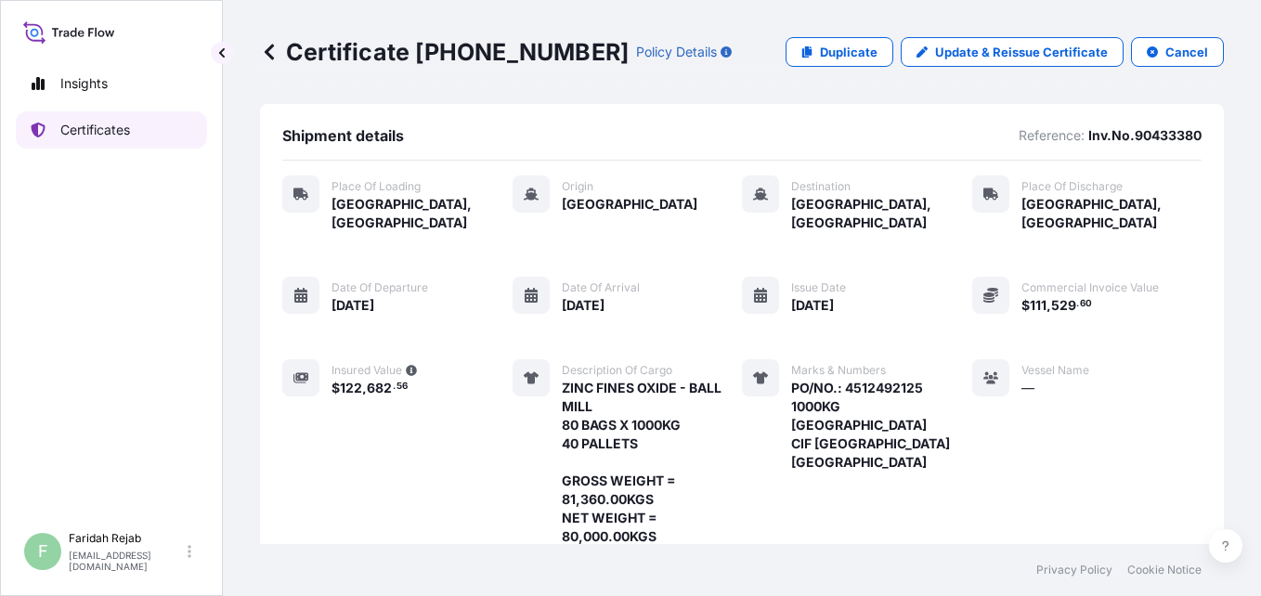
click at [111, 124] on p "Certificates" at bounding box center [95, 130] width 70 height 19
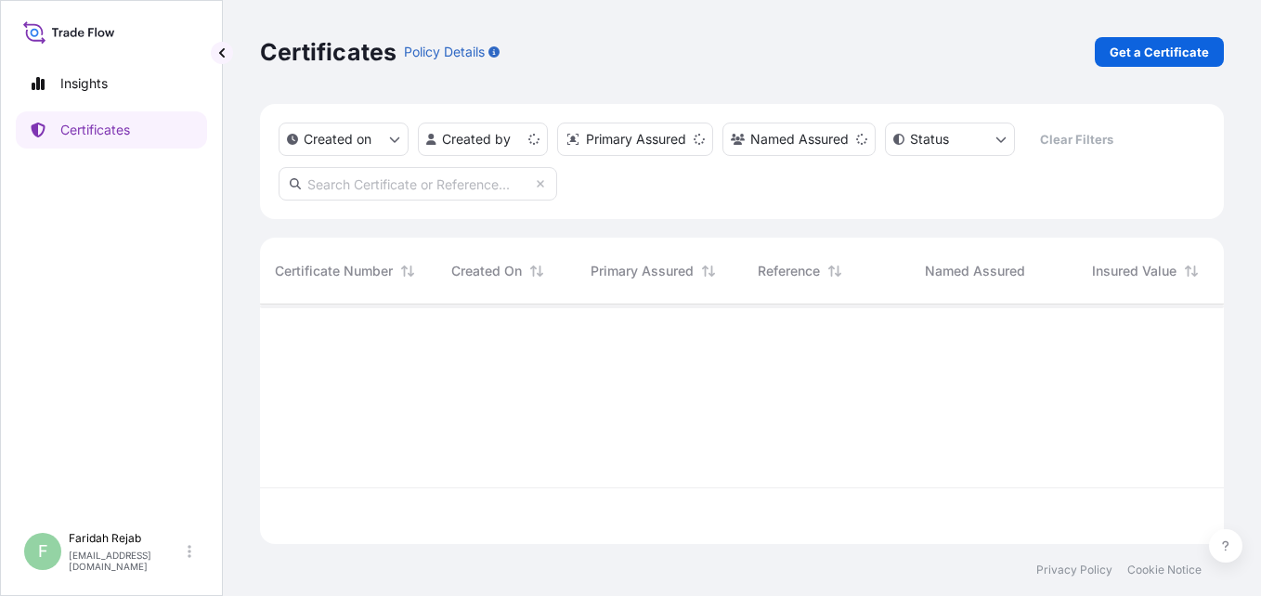
scroll to position [236, 950]
click at [1177, 46] on p "Get a Certificate" at bounding box center [1159, 52] width 99 height 19
select select "Barge"
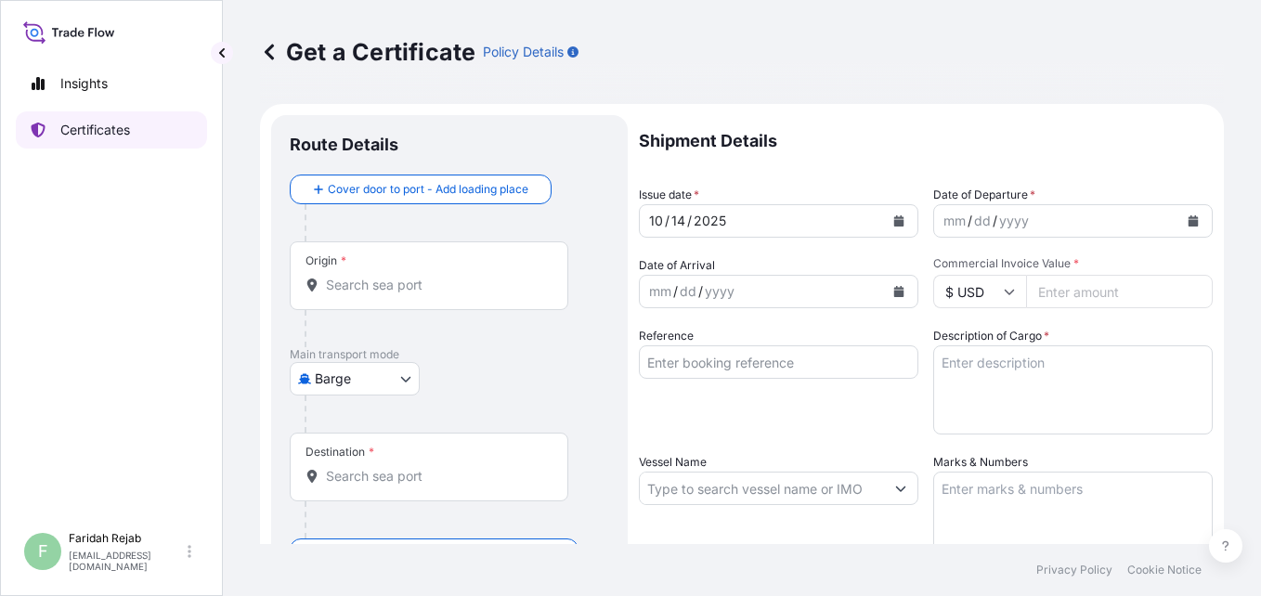
click at [106, 116] on link "Certificates" at bounding box center [111, 129] width 191 height 37
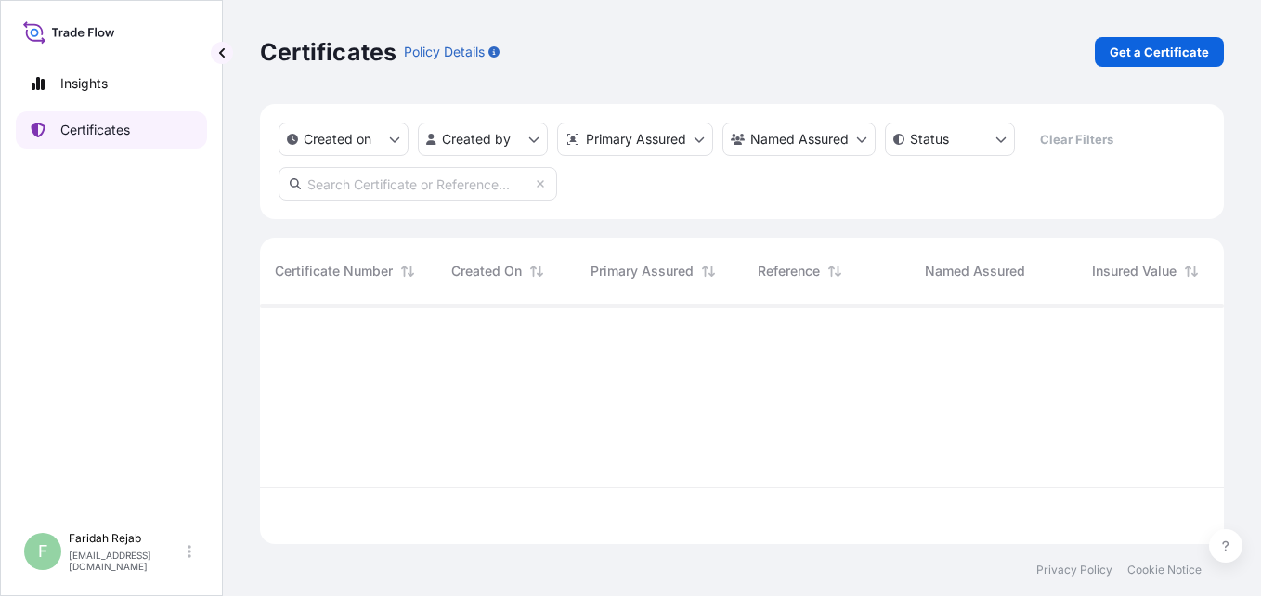
scroll to position [236, 950]
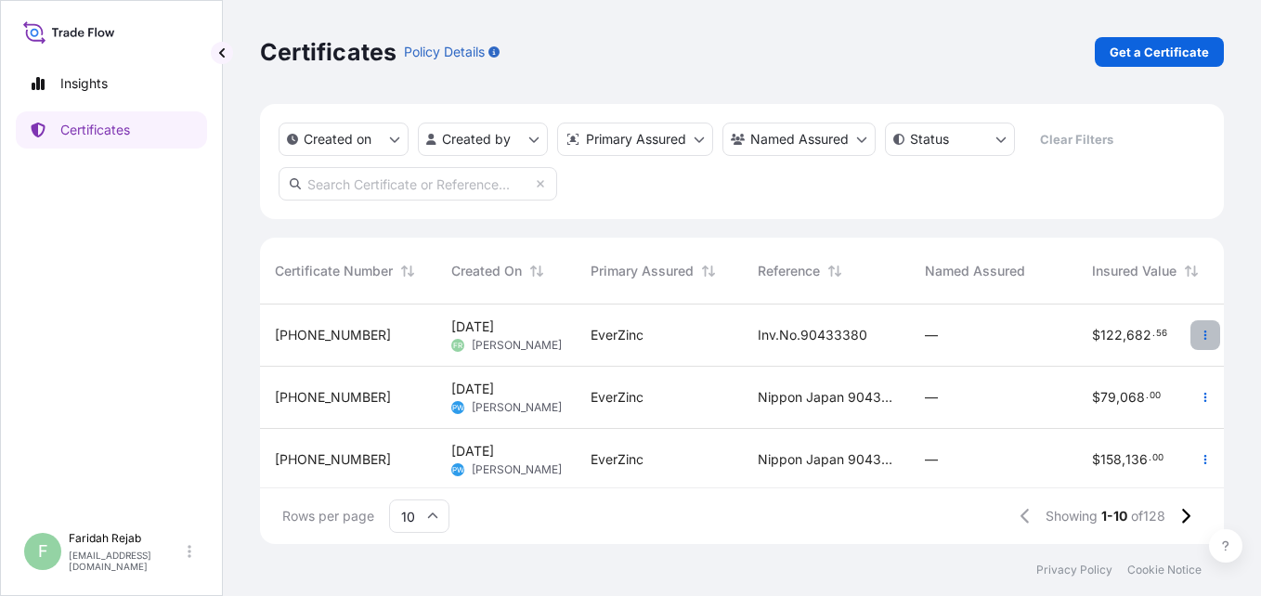
click at [1200, 332] on icon "button" at bounding box center [1205, 335] width 11 height 11
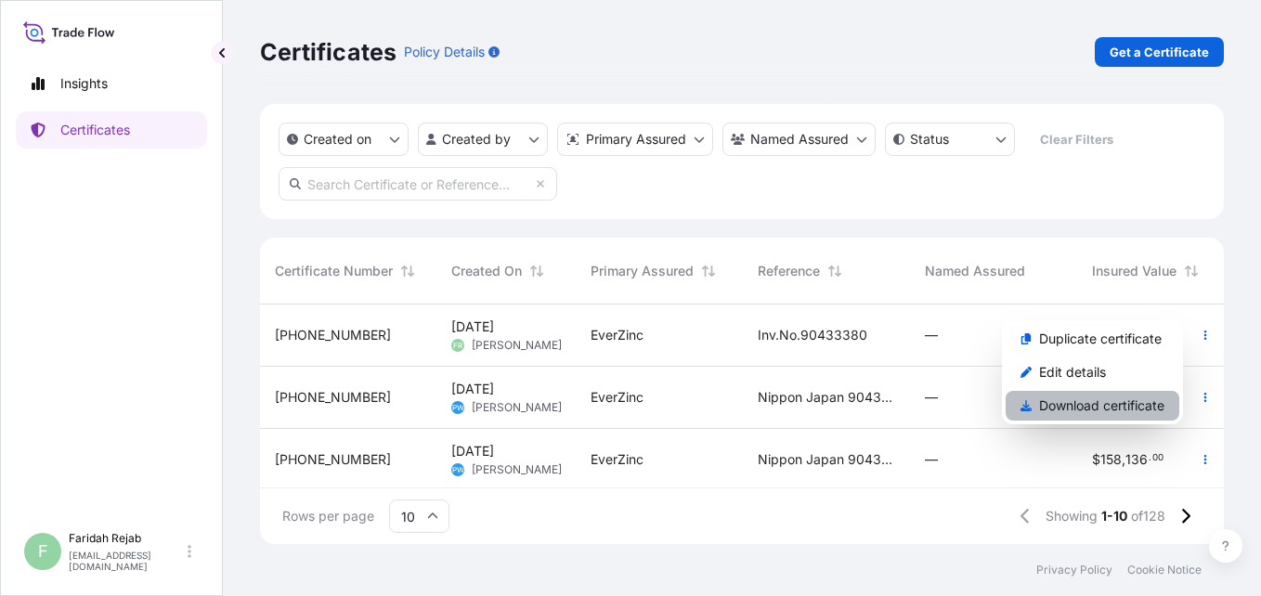
click at [1152, 409] on p "Download certificate" at bounding box center [1101, 406] width 125 height 19
